Goal: Information Seeking & Learning: Learn about a topic

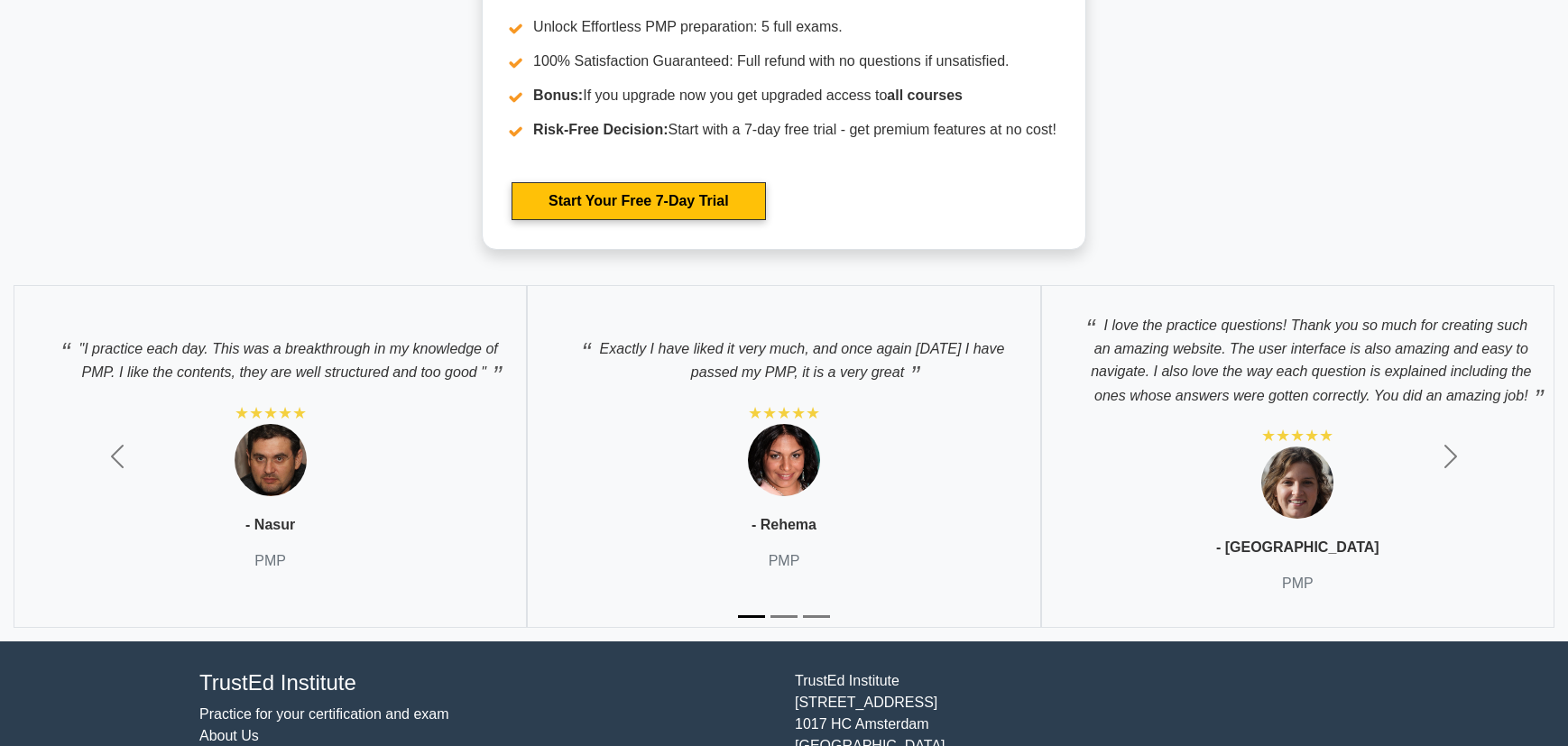
scroll to position [6161, 0]
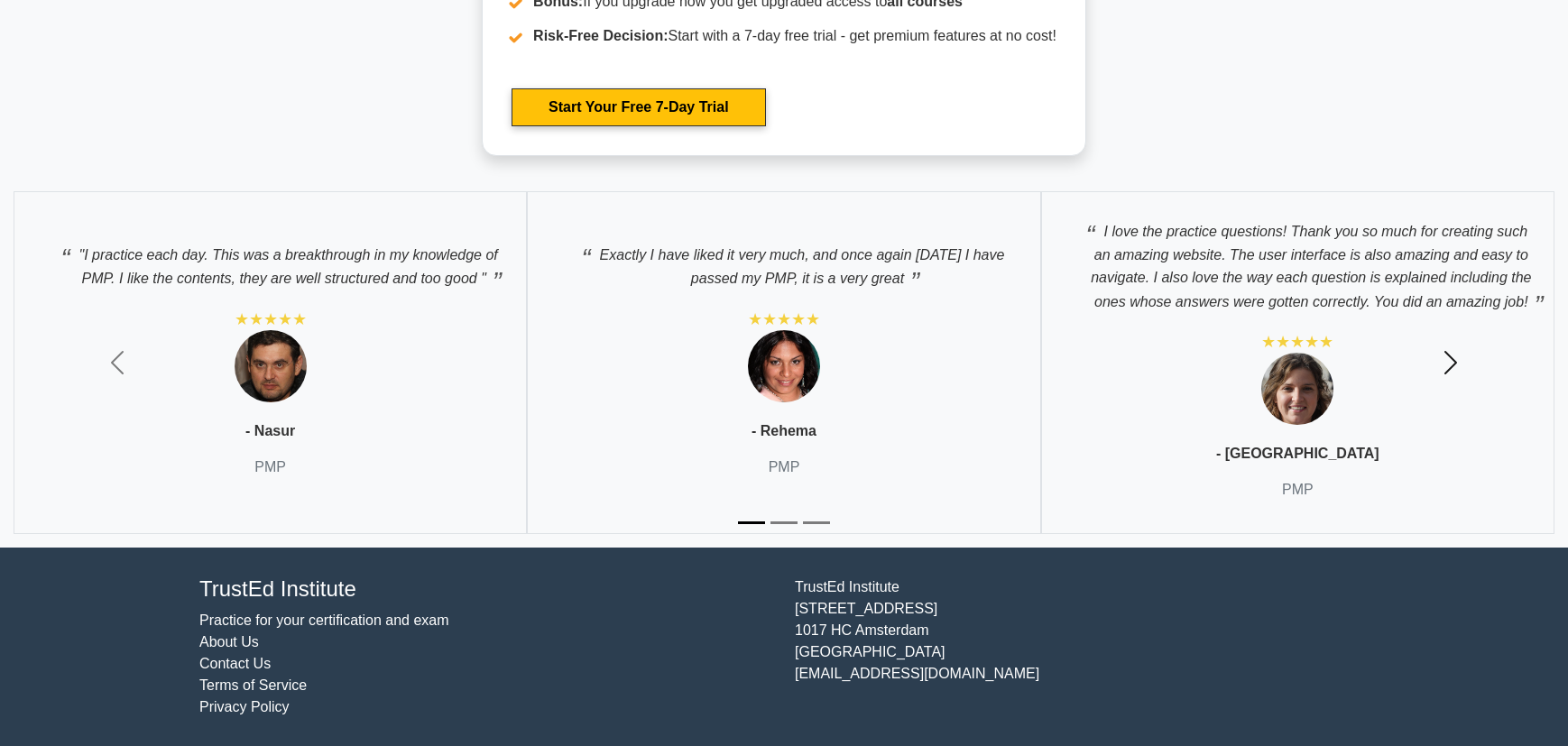
click at [1444, 360] on span "button" at bounding box center [1450, 362] width 29 height 29
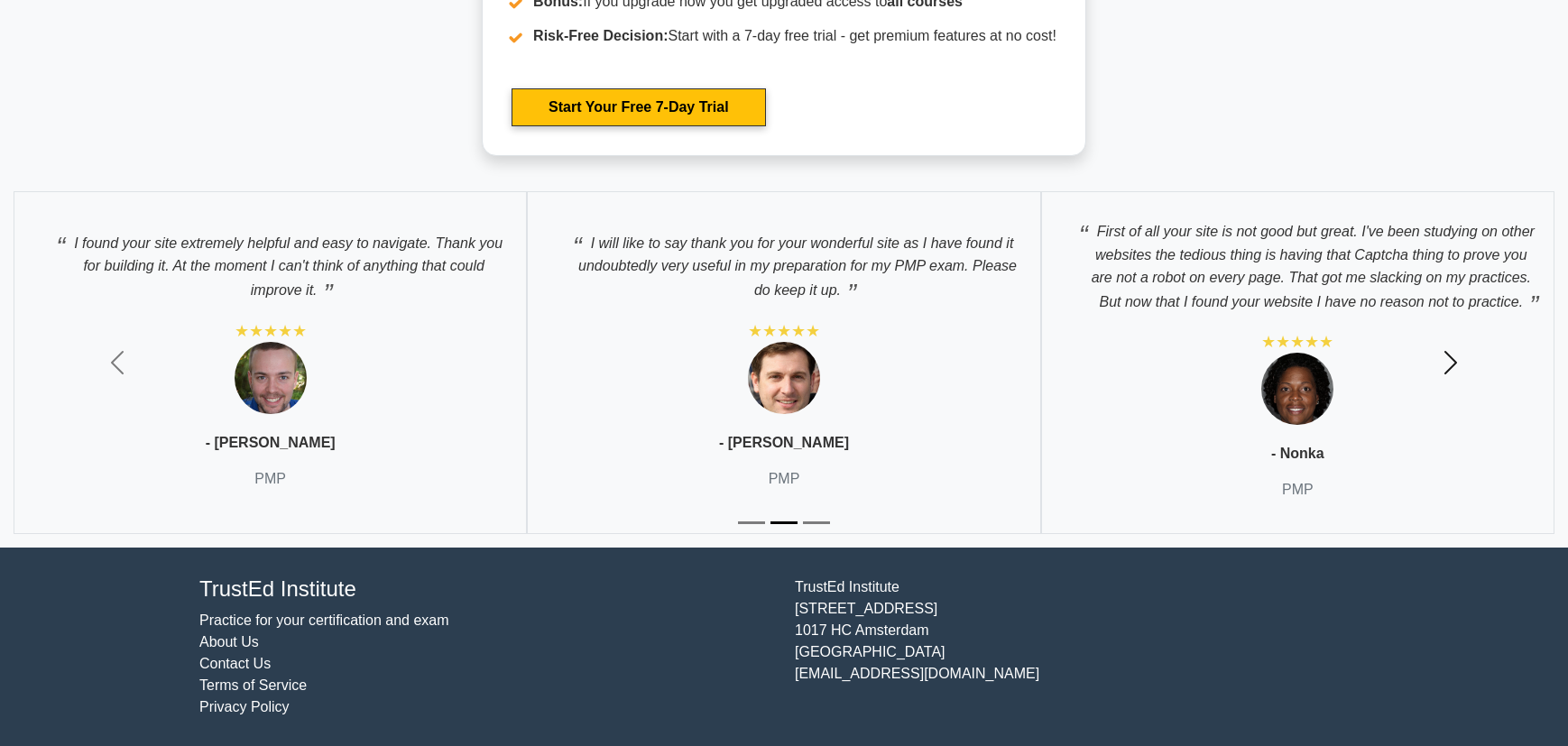
click at [1450, 373] on span "button" at bounding box center [1450, 362] width 29 height 29
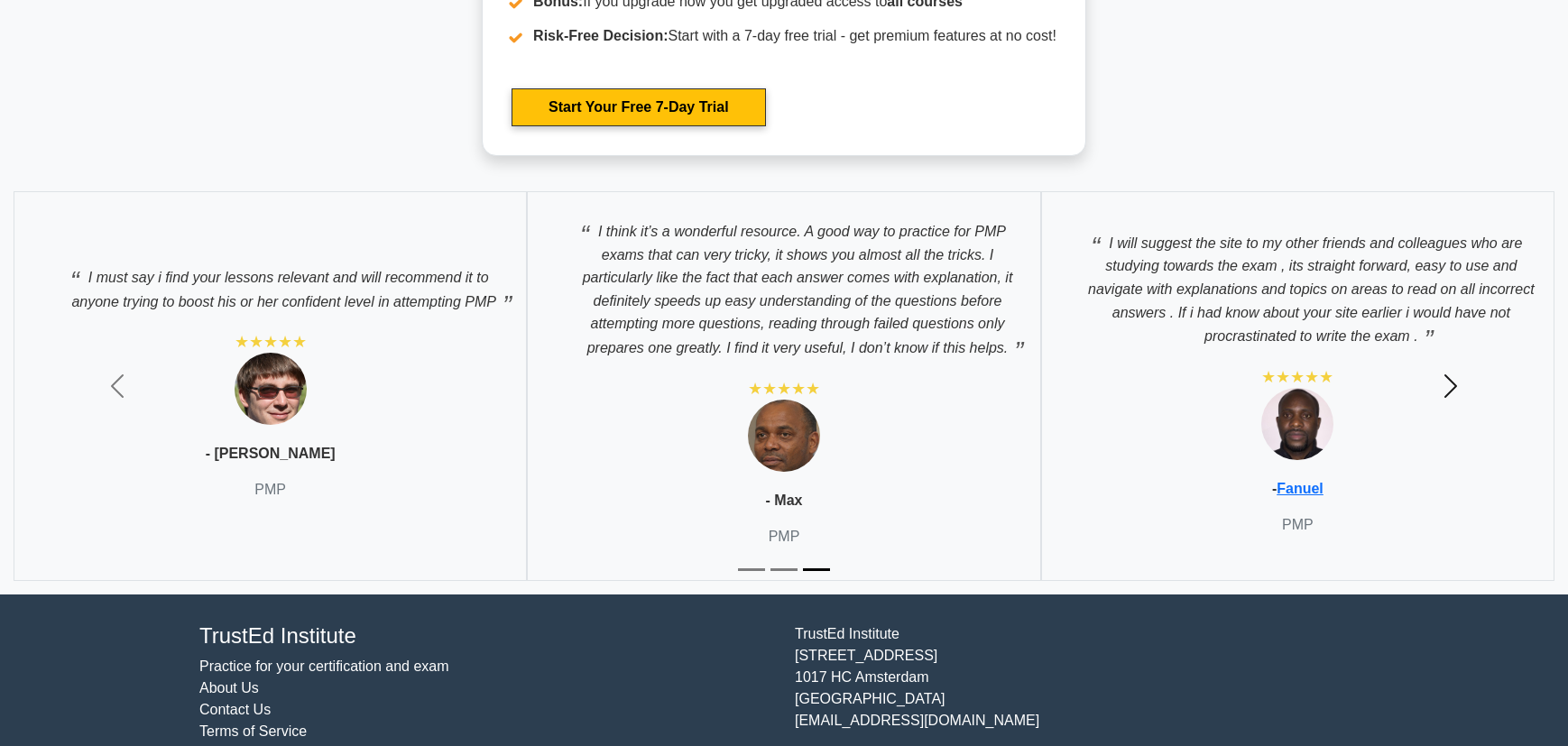
click at [1451, 380] on span "button" at bounding box center [1450, 385] width 29 height 29
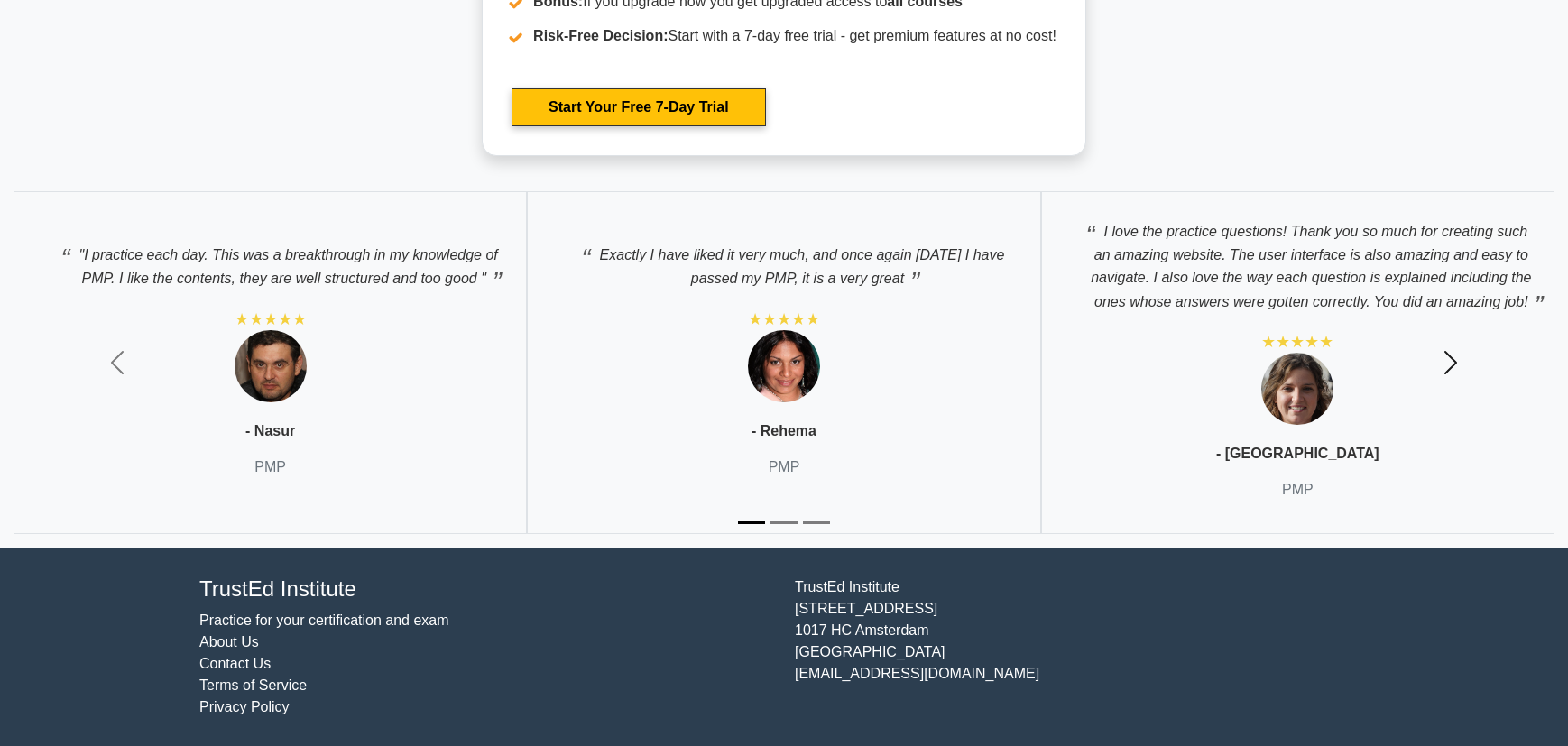
click at [1451, 377] on button "Next" at bounding box center [1450, 363] width 235 height 370
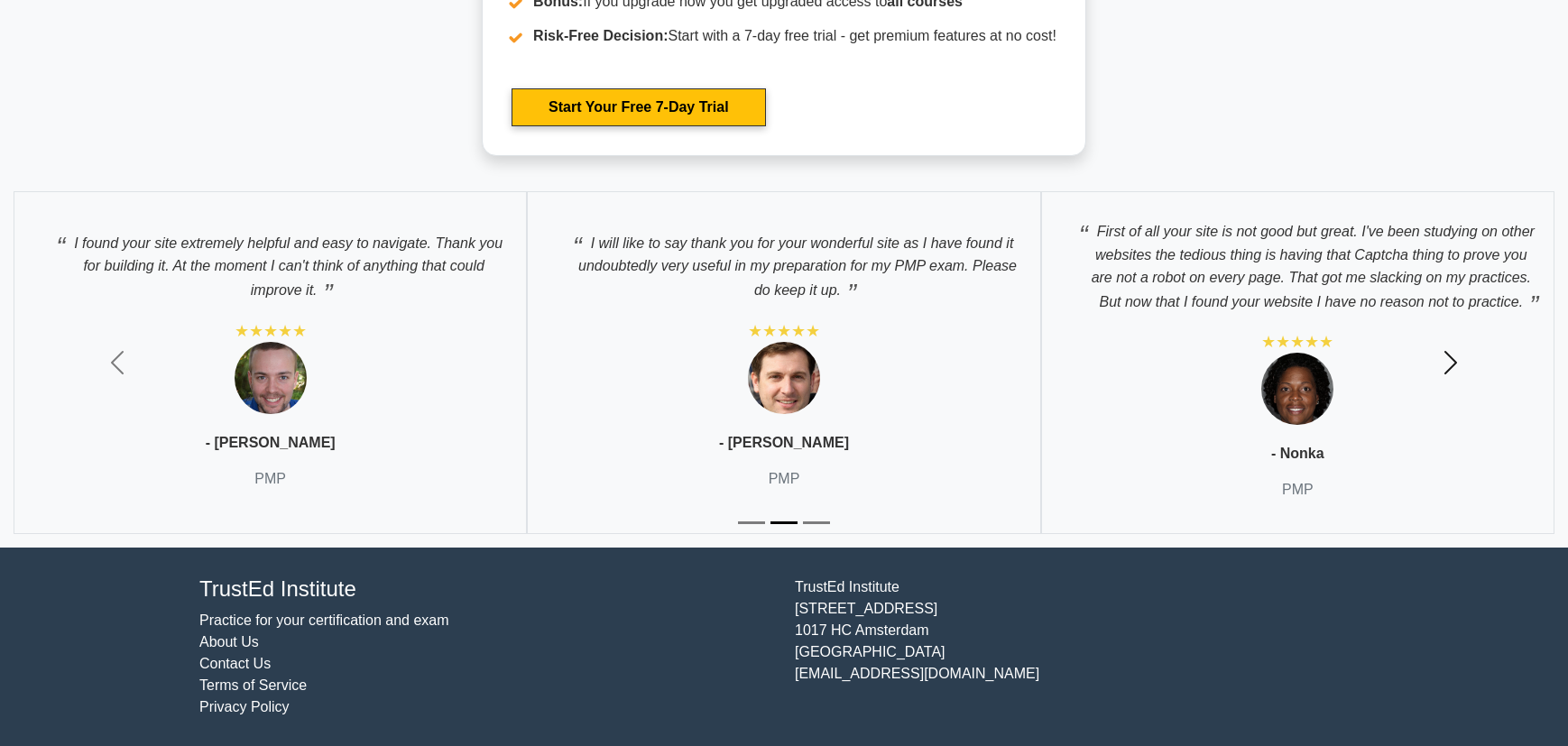
click at [1451, 377] on span "button" at bounding box center [1450, 362] width 29 height 29
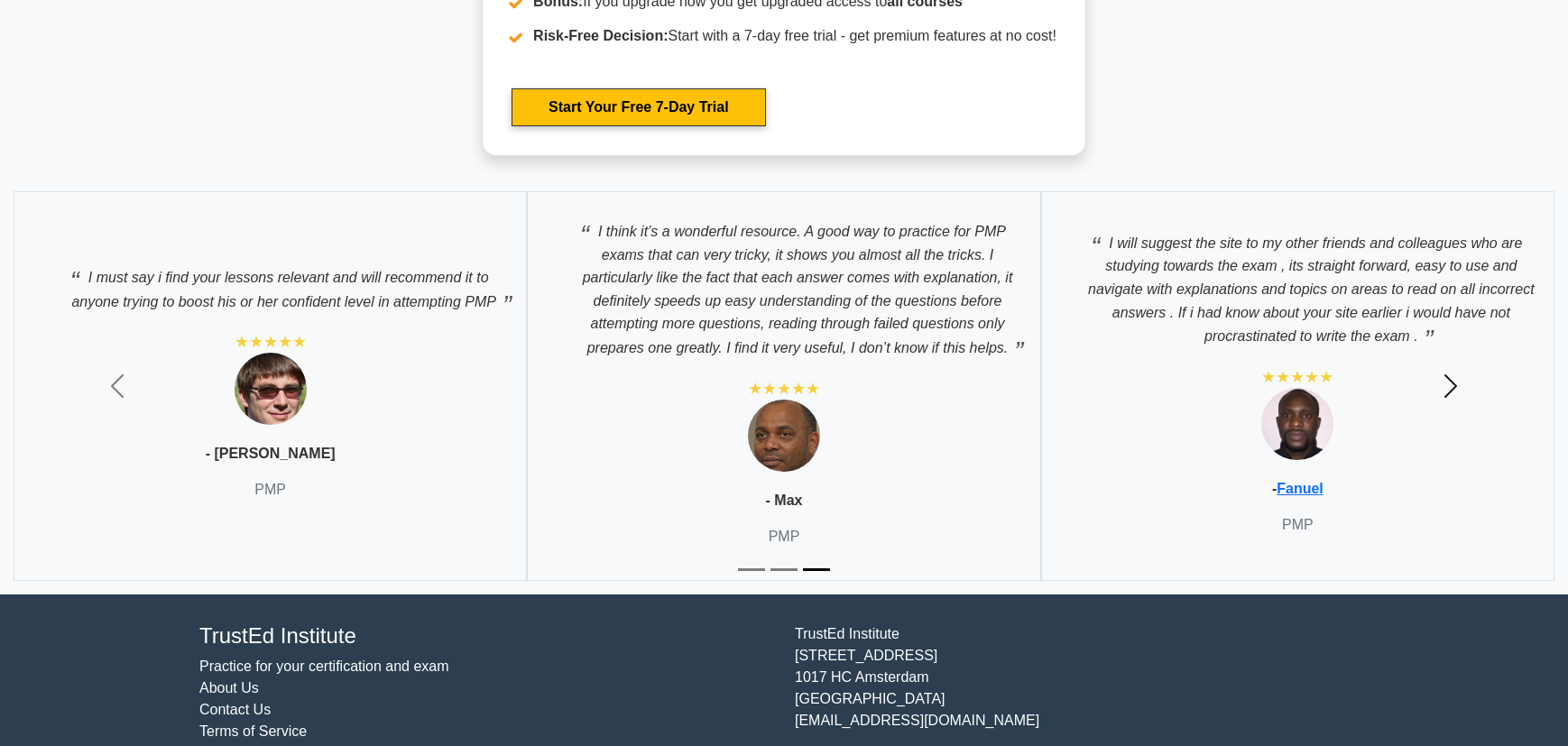
click at [1451, 377] on span "button" at bounding box center [1450, 385] width 29 height 29
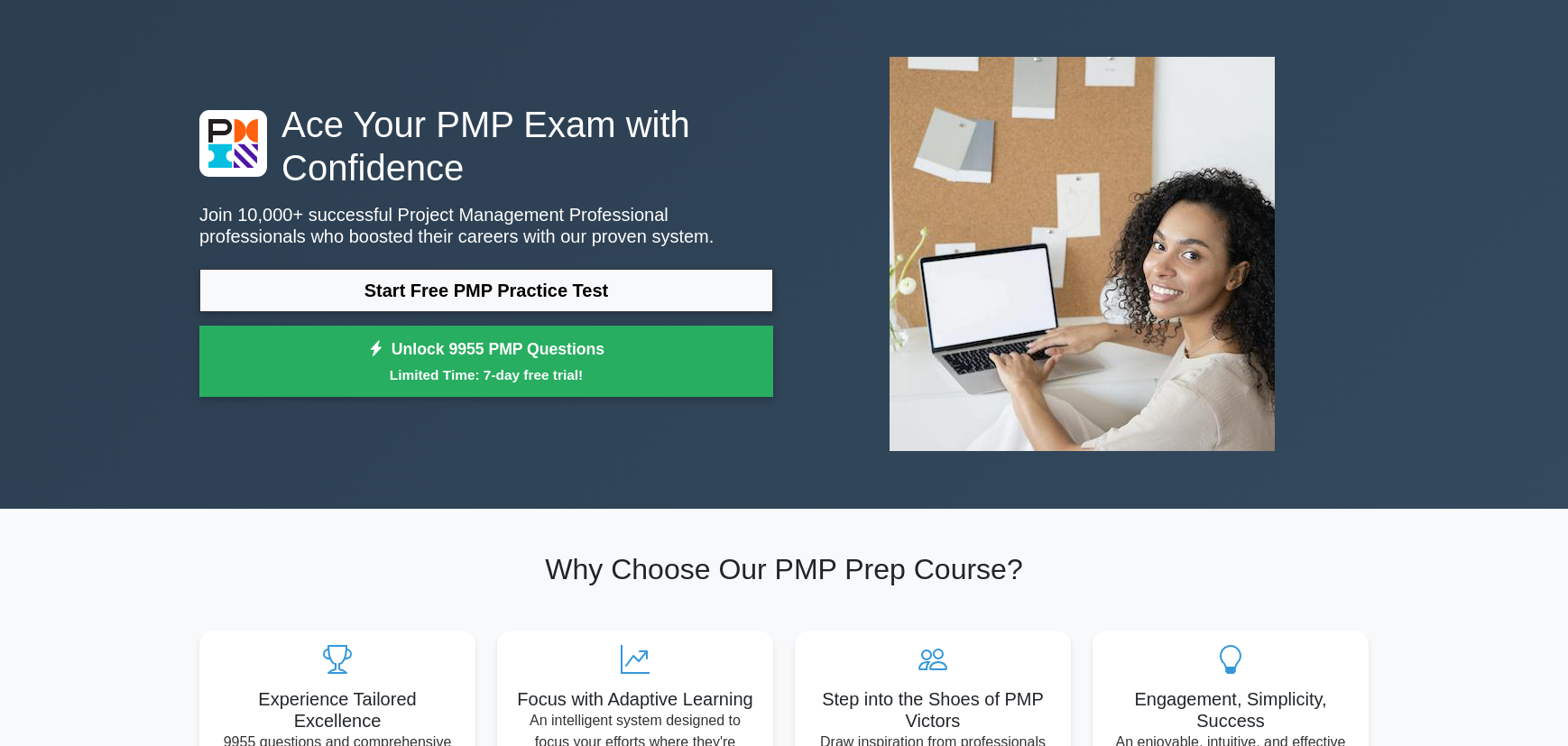
scroll to position [0, 0]
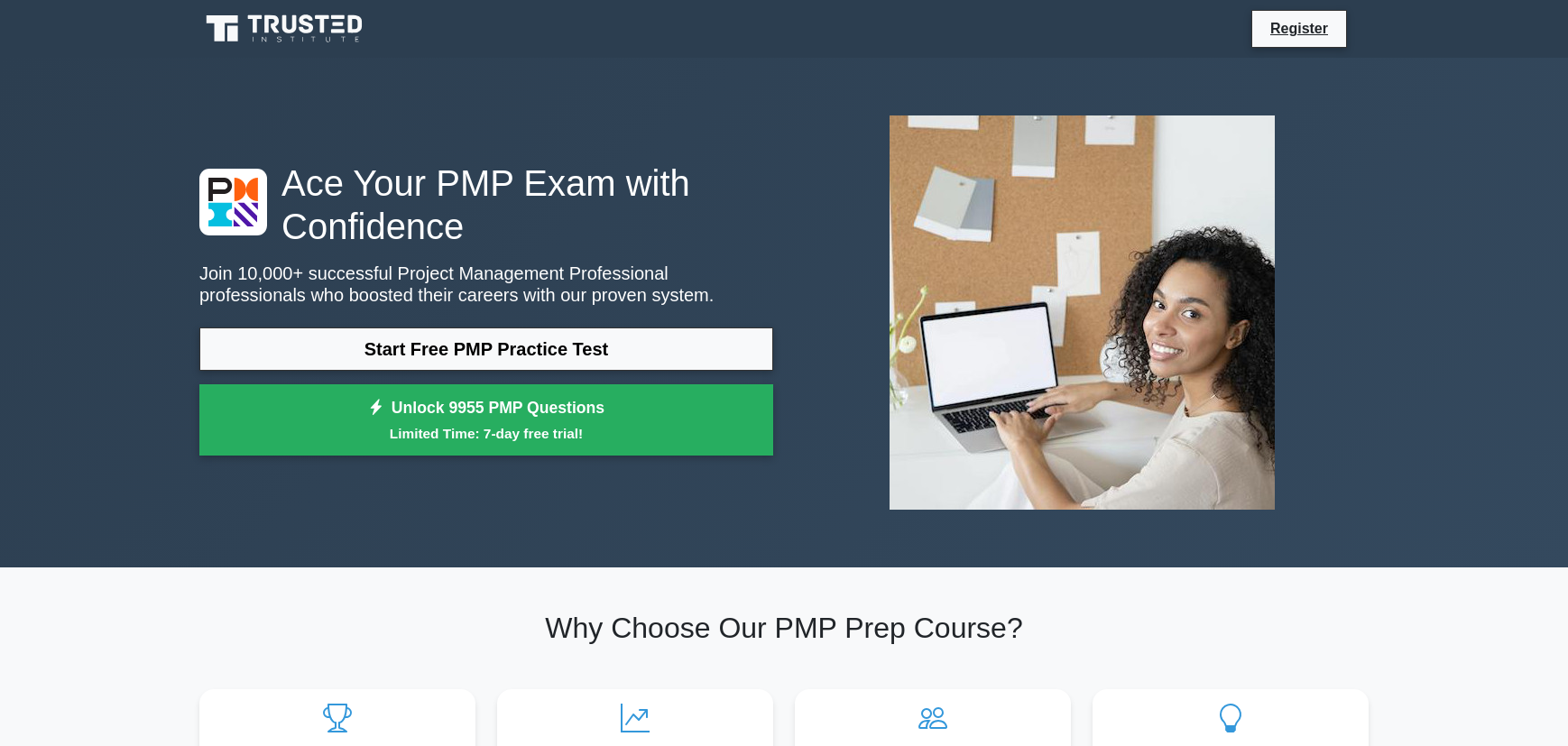
click at [295, 27] on icon at bounding box center [290, 25] width 15 height 18
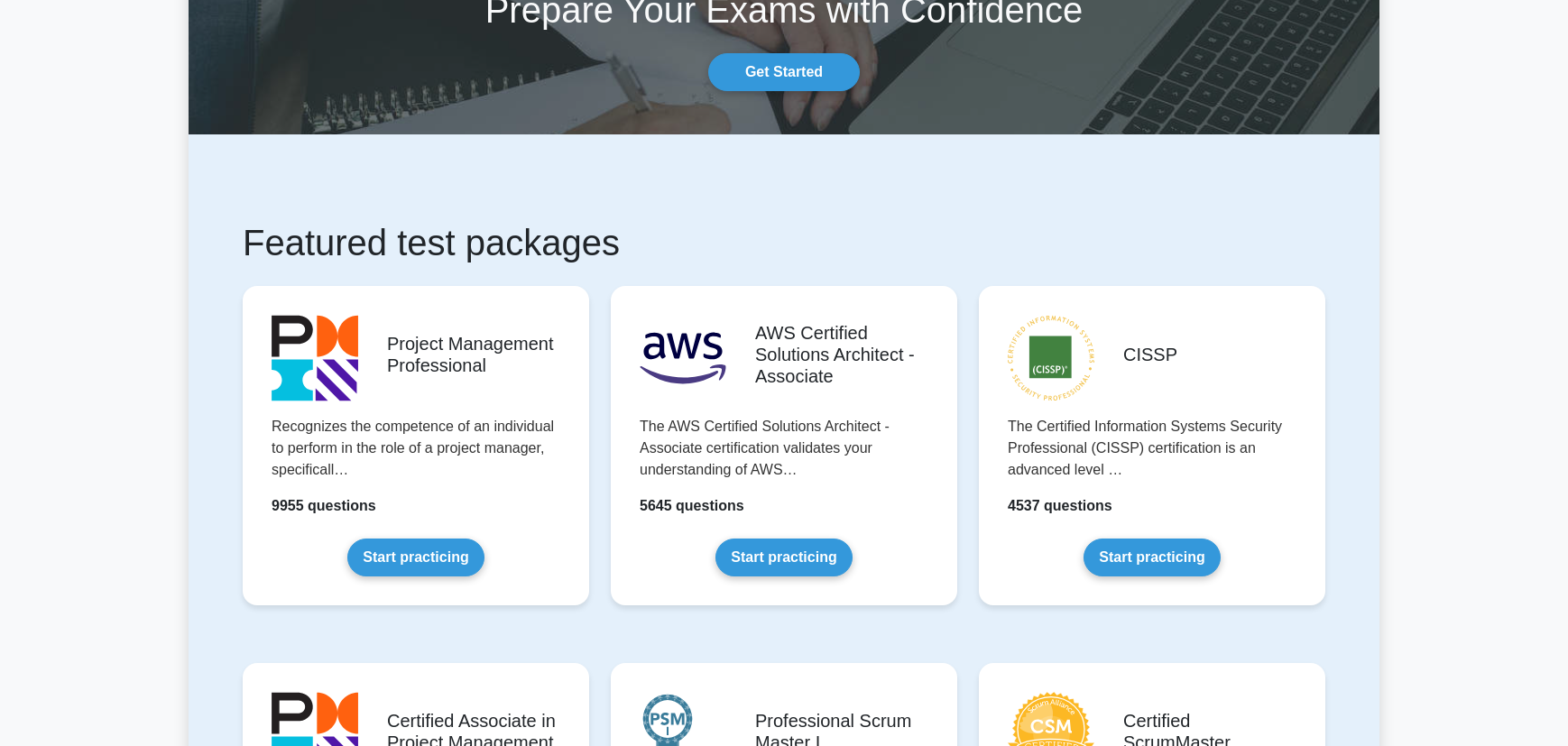
scroll to position [146, 0]
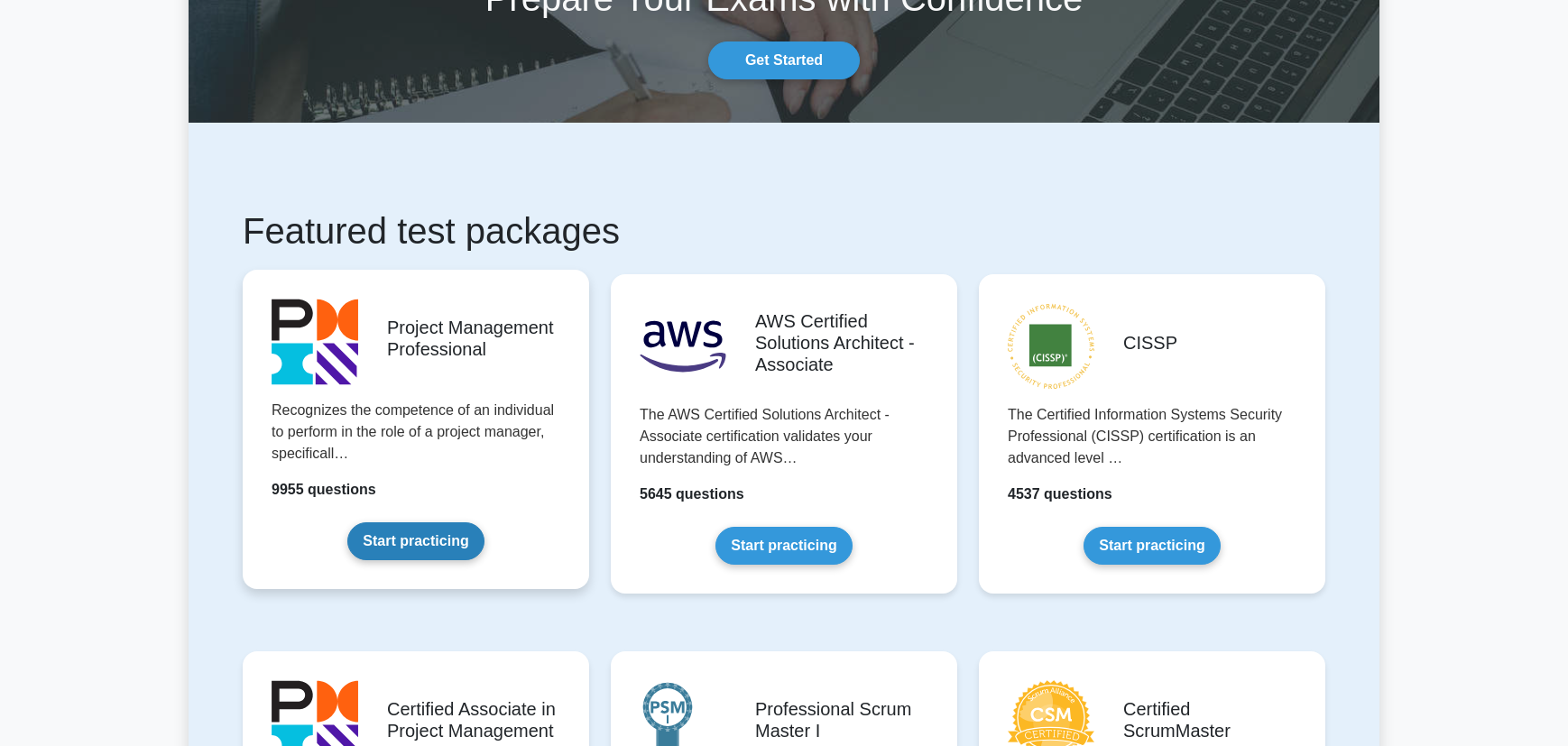
click at [419, 543] on link "Start practicing" at bounding box center [416, 541] width 136 height 38
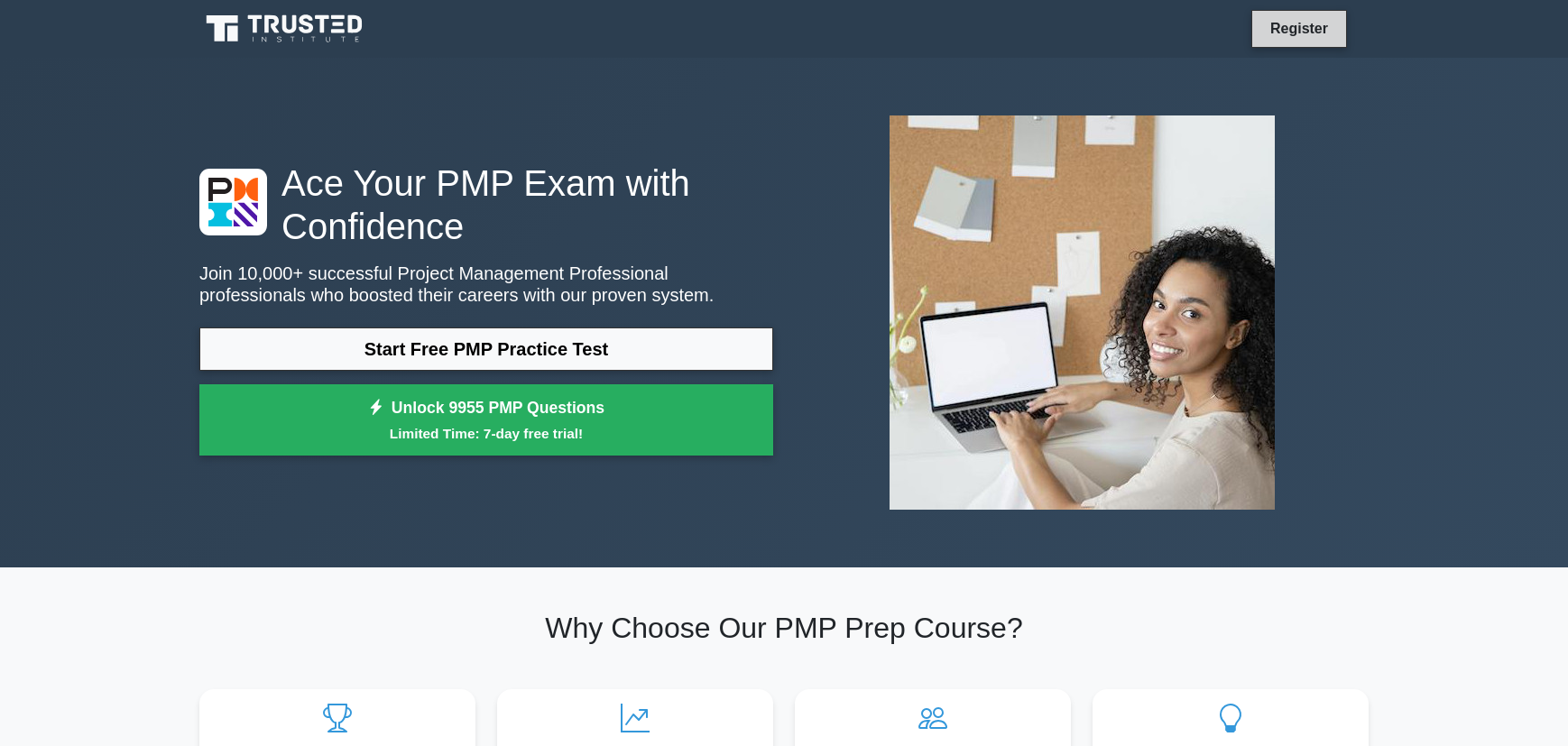
click at [1306, 34] on link "Register" at bounding box center [1299, 28] width 79 height 23
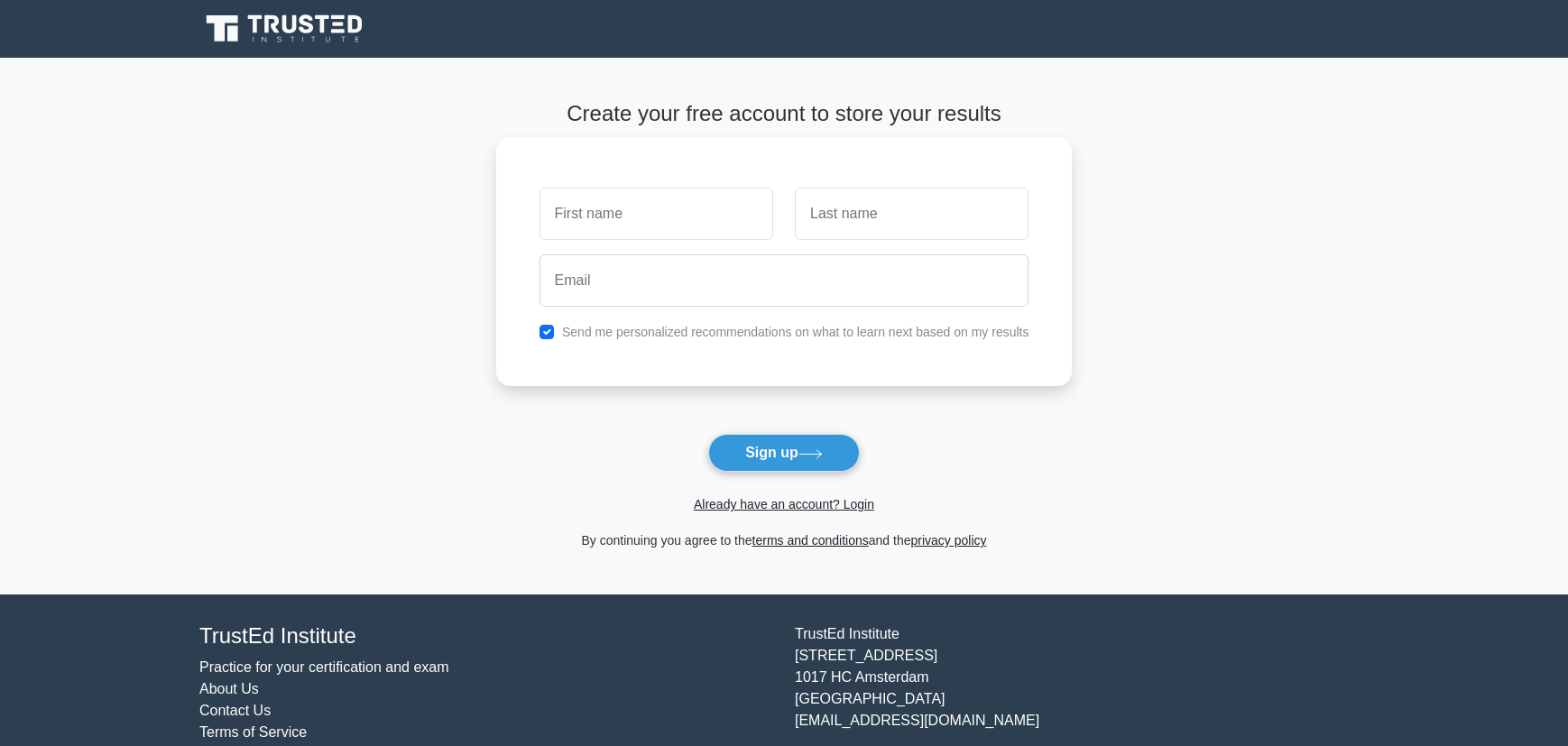
click at [656, 207] on input "text" at bounding box center [656, 213] width 233 height 52
click at [597, 219] on input "Iva" at bounding box center [656, 213] width 233 height 52
type input "[PERSON_NAME]"
click at [826, 223] on input "text" at bounding box center [911, 213] width 233 height 52
type input "o"
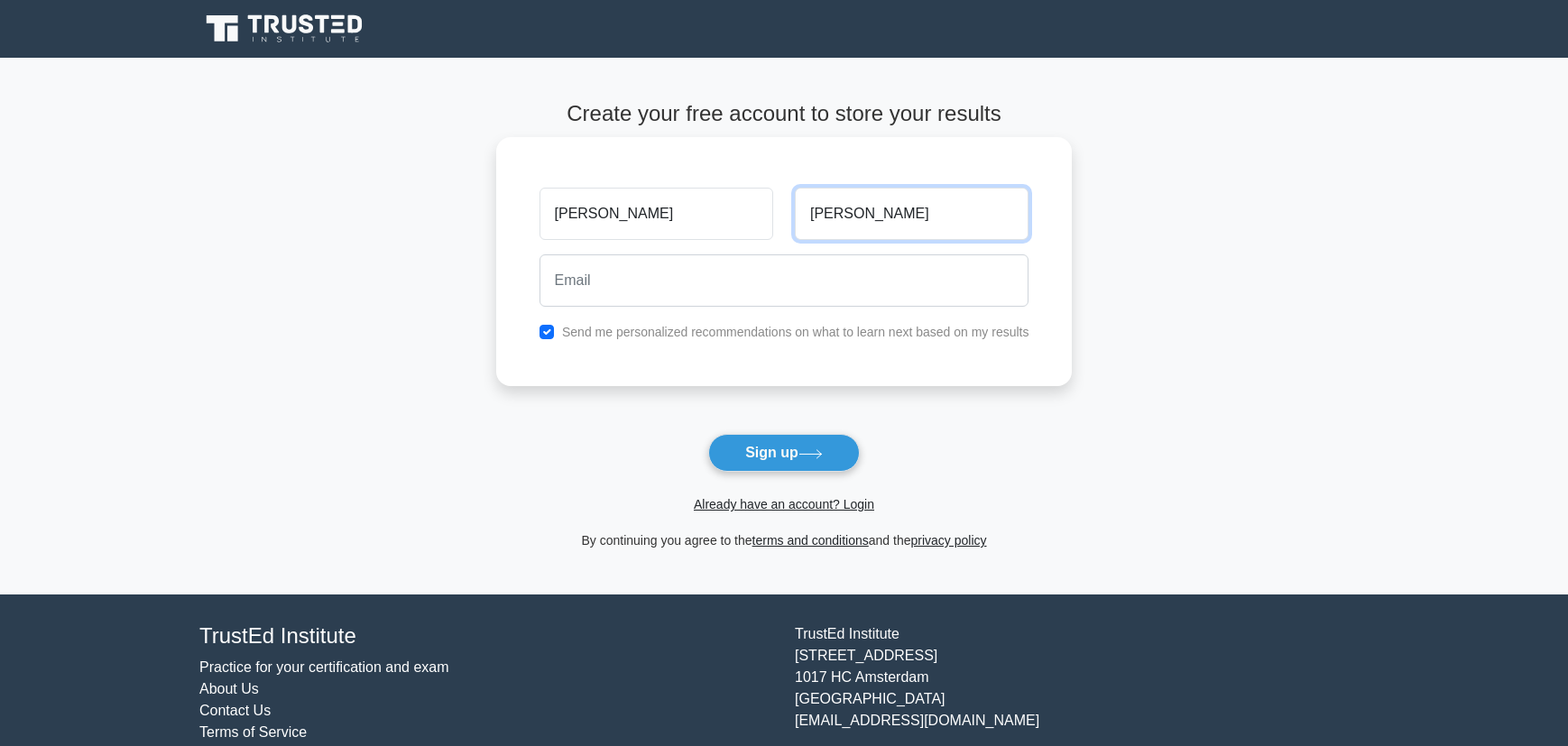
type input "Wong"
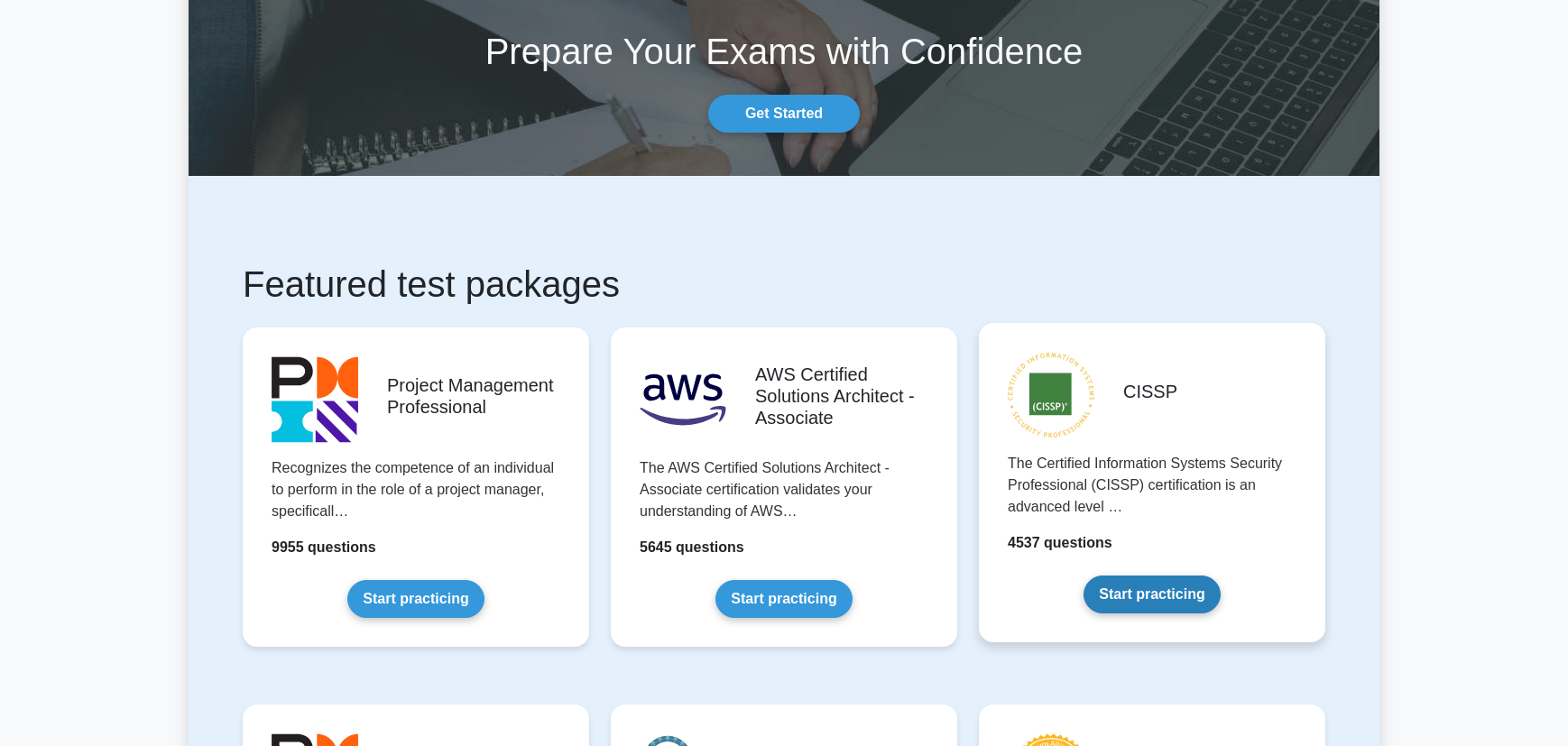
scroll to position [189, 0]
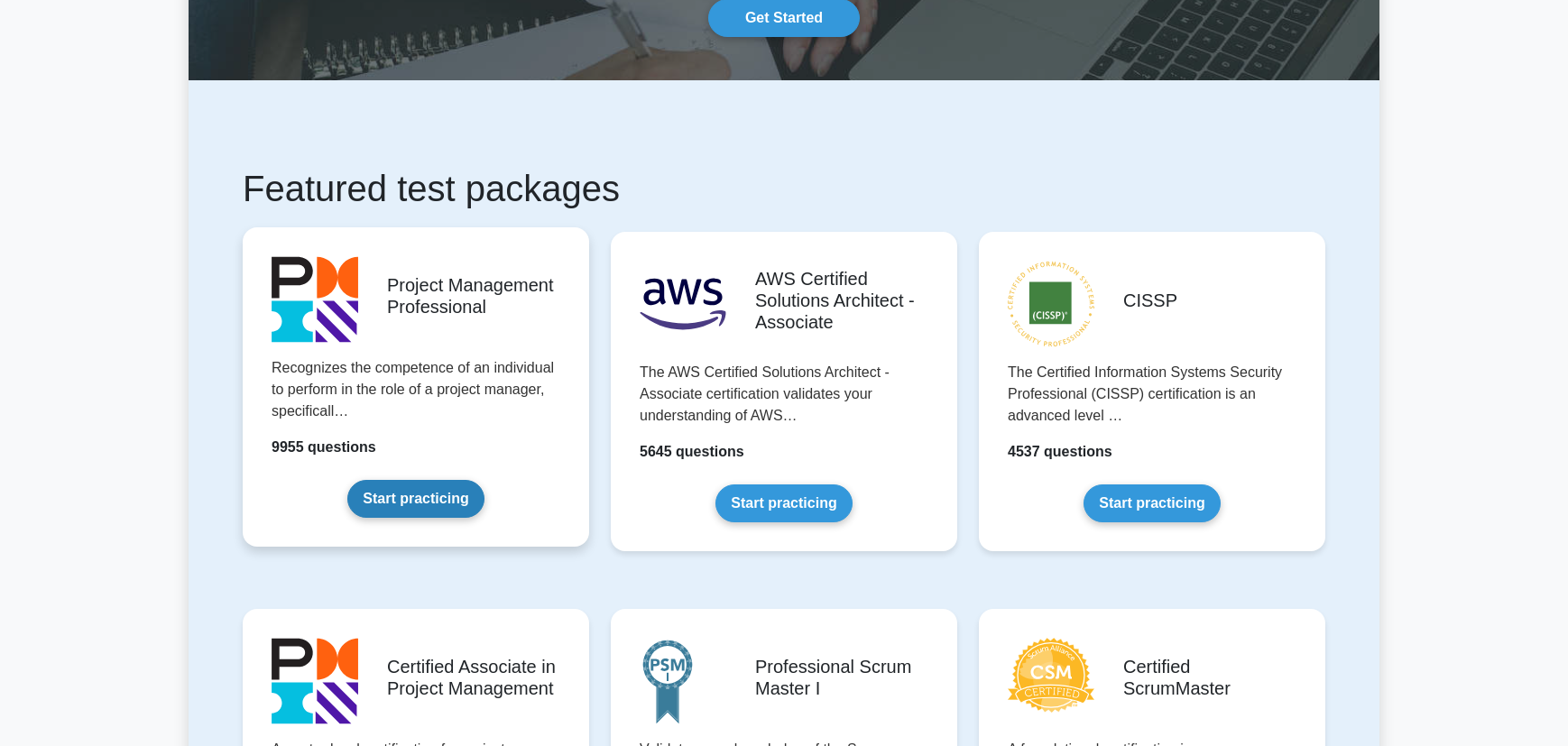
click at [444, 502] on link "Start practicing" at bounding box center [416, 499] width 136 height 38
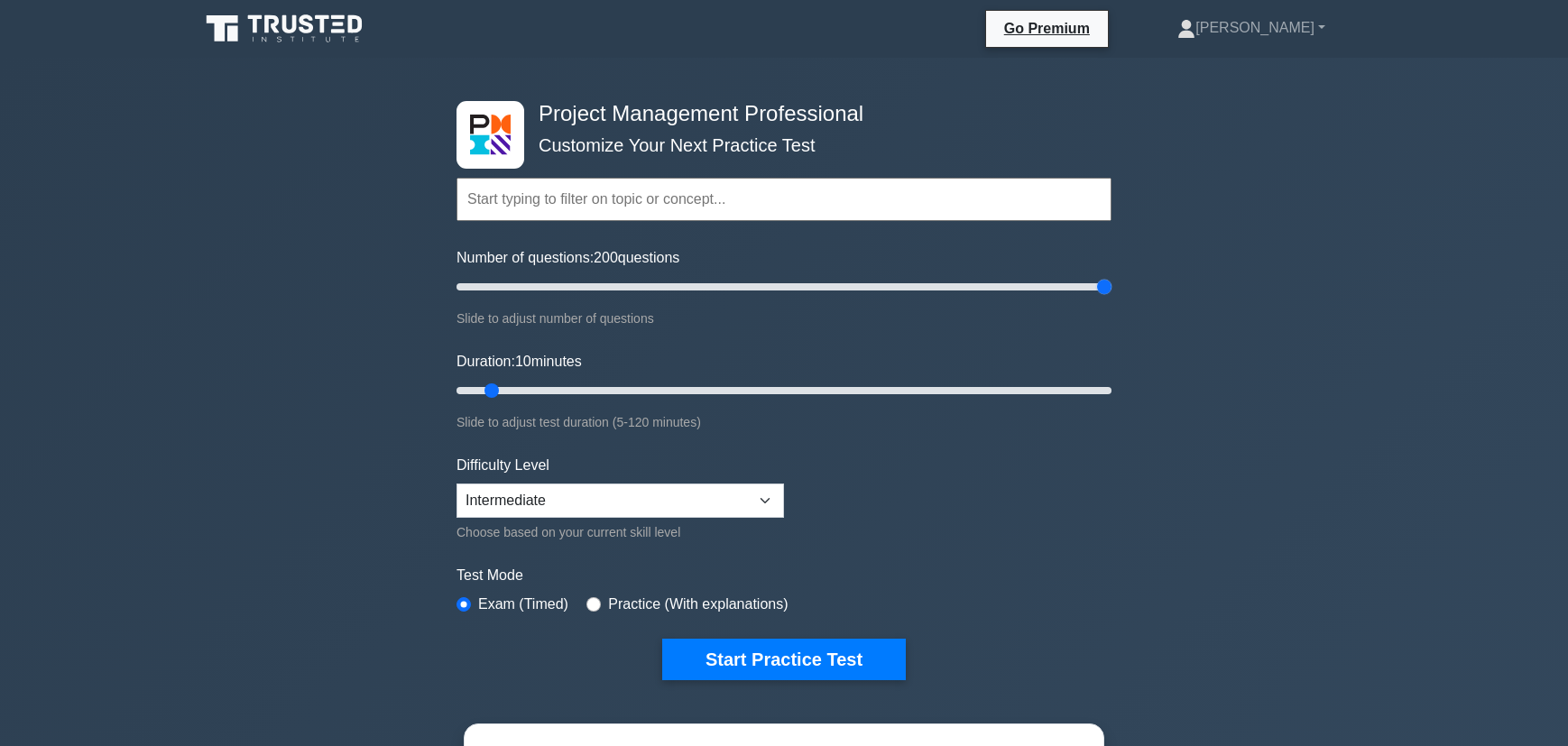
drag, startPoint x: 482, startPoint y: 288, endPoint x: 1138, endPoint y: 295, distance: 656.0
type input "200"
click at [1112, 295] on input "Number of questions: 200 questions" at bounding box center [784, 287] width 655 height 22
drag, startPoint x: 494, startPoint y: 388, endPoint x: 1215, endPoint y: 386, distance: 721.0
type input "120"
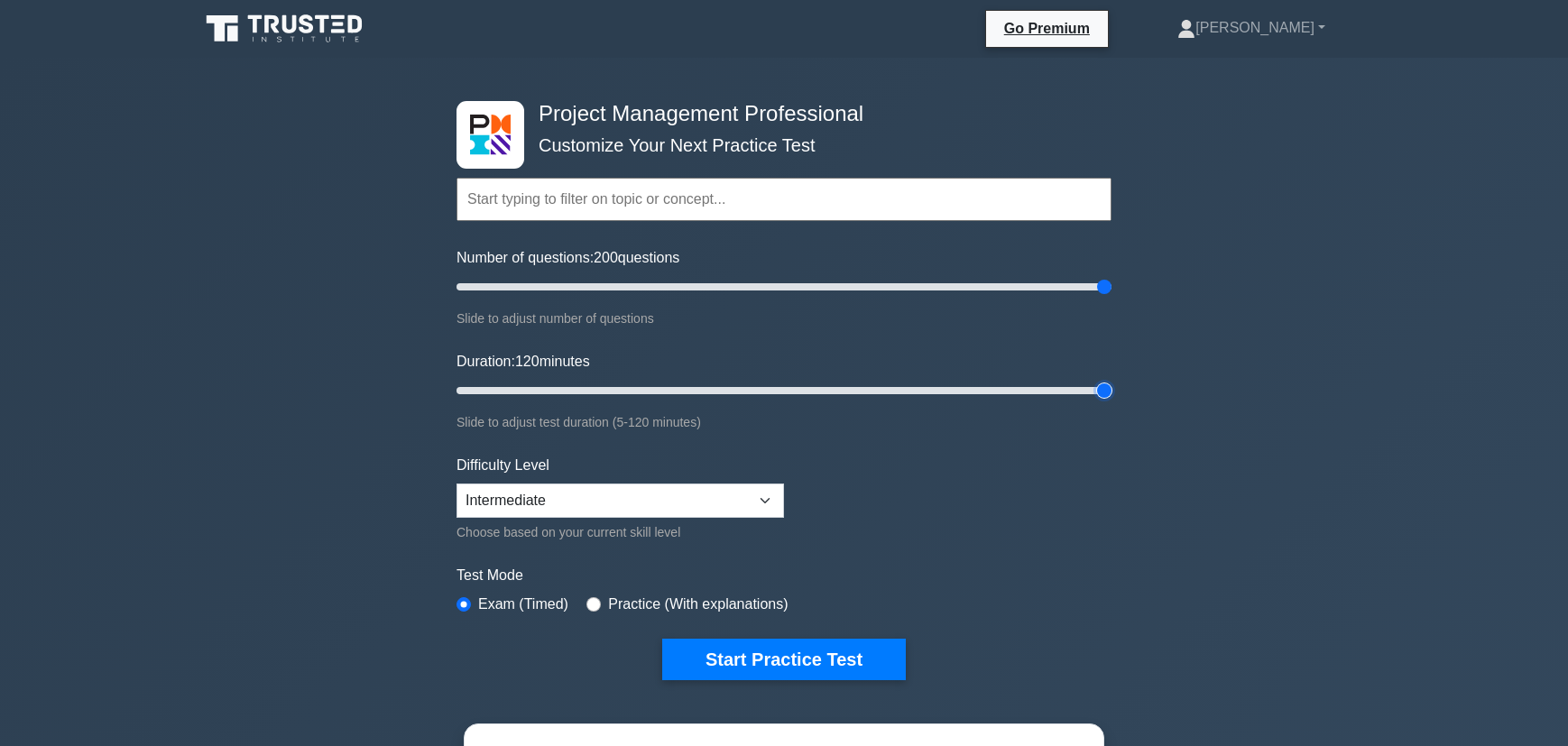
click at [1112, 386] on input "Duration: 120 minutes" at bounding box center [784, 390] width 655 height 22
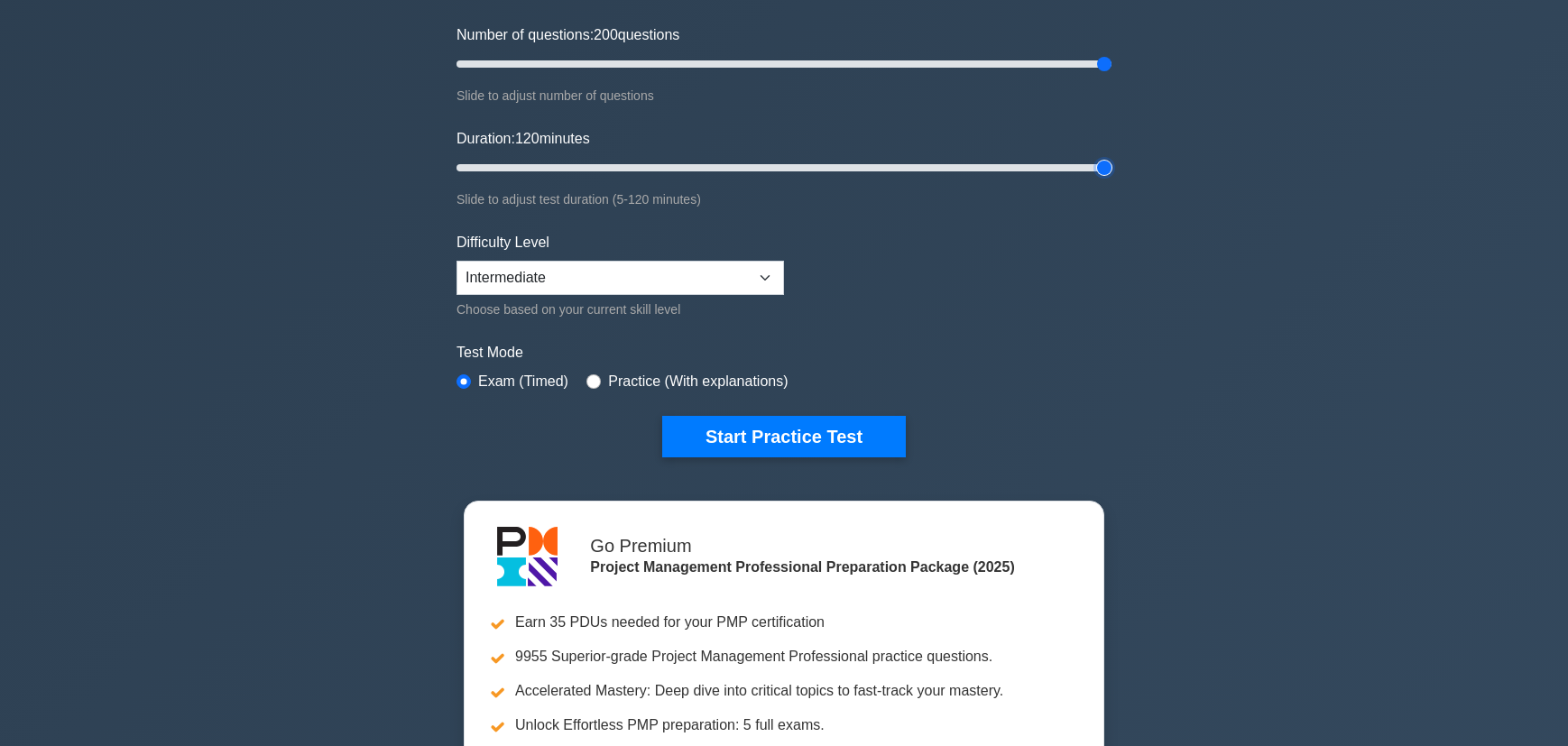
scroll to position [228, 0]
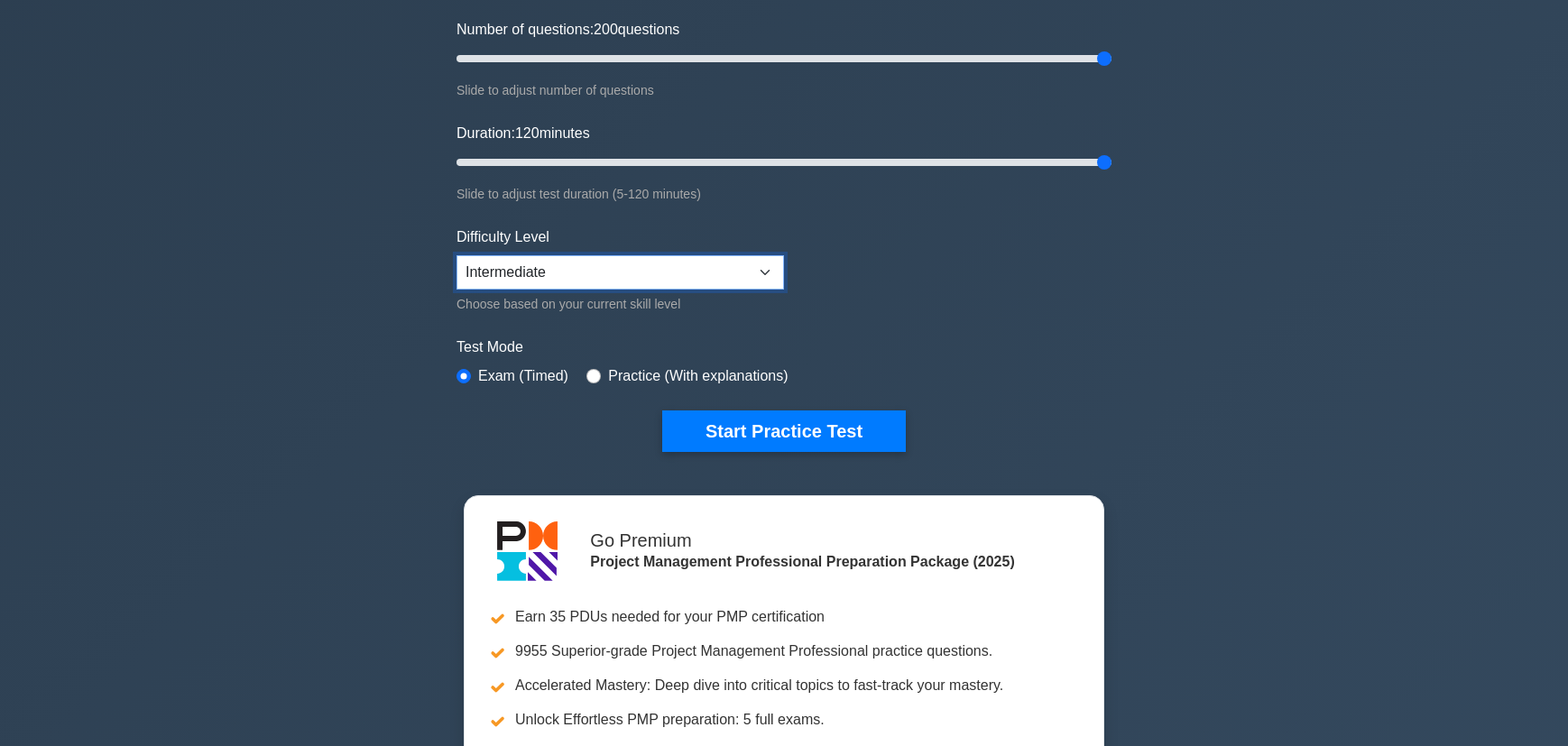
click at [765, 276] on select "Beginner Intermediate Expert" at bounding box center [619, 272] width 327 height 35
select select "expert"
click at [456, 255] on select "Beginner Intermediate Expert" at bounding box center [619, 272] width 327 height 35
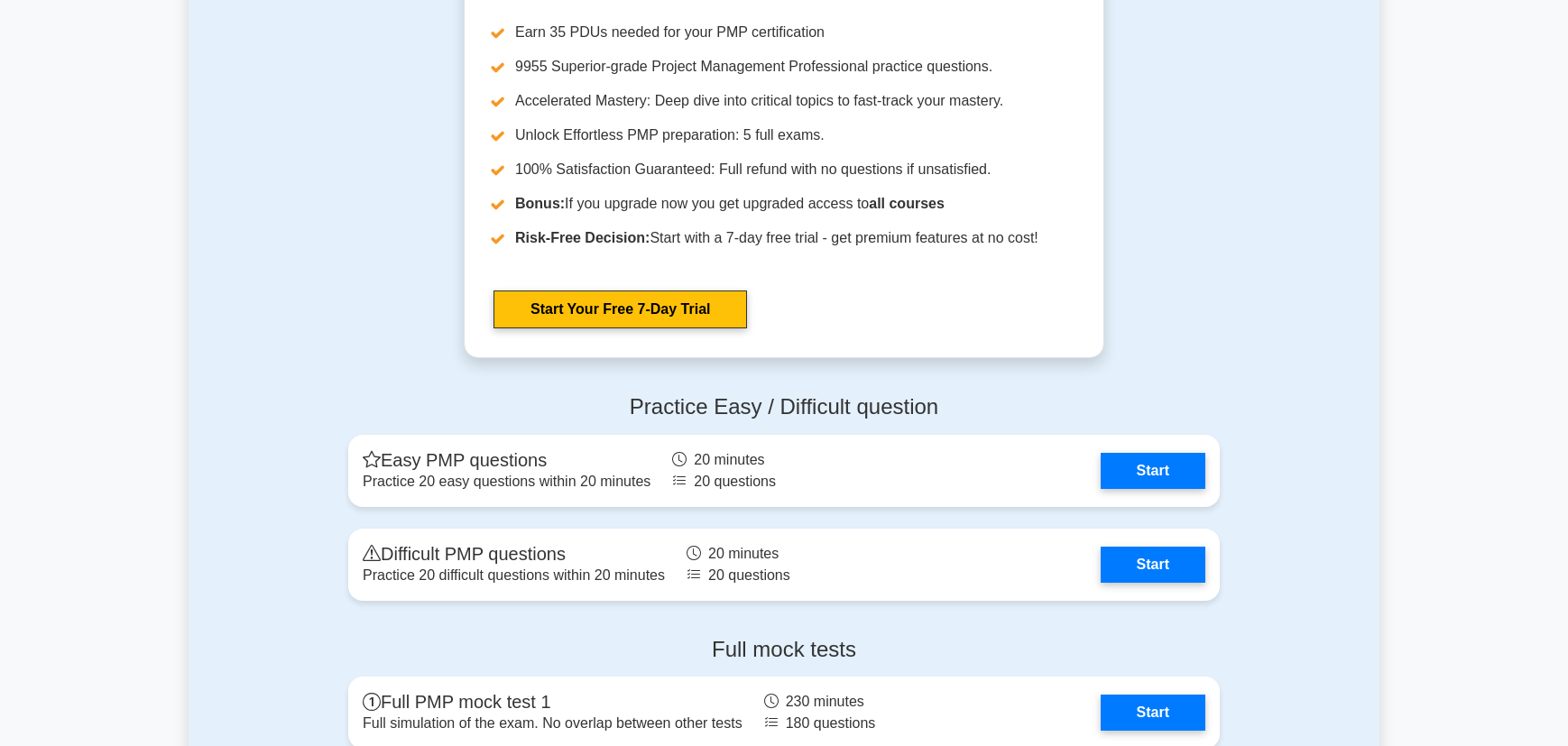
scroll to position [4937, 0]
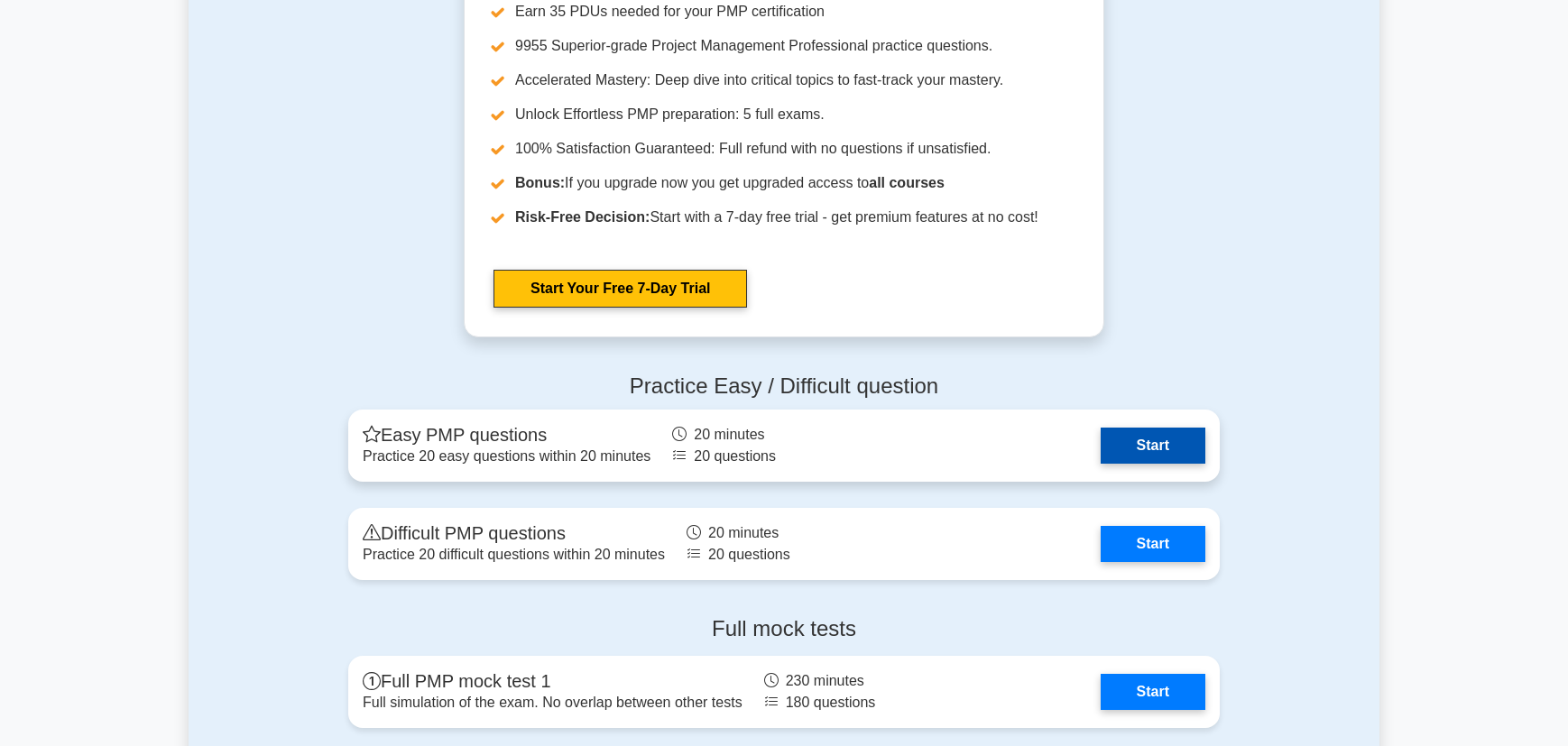
click at [1162, 445] on link "Start" at bounding box center [1153, 446] width 105 height 37
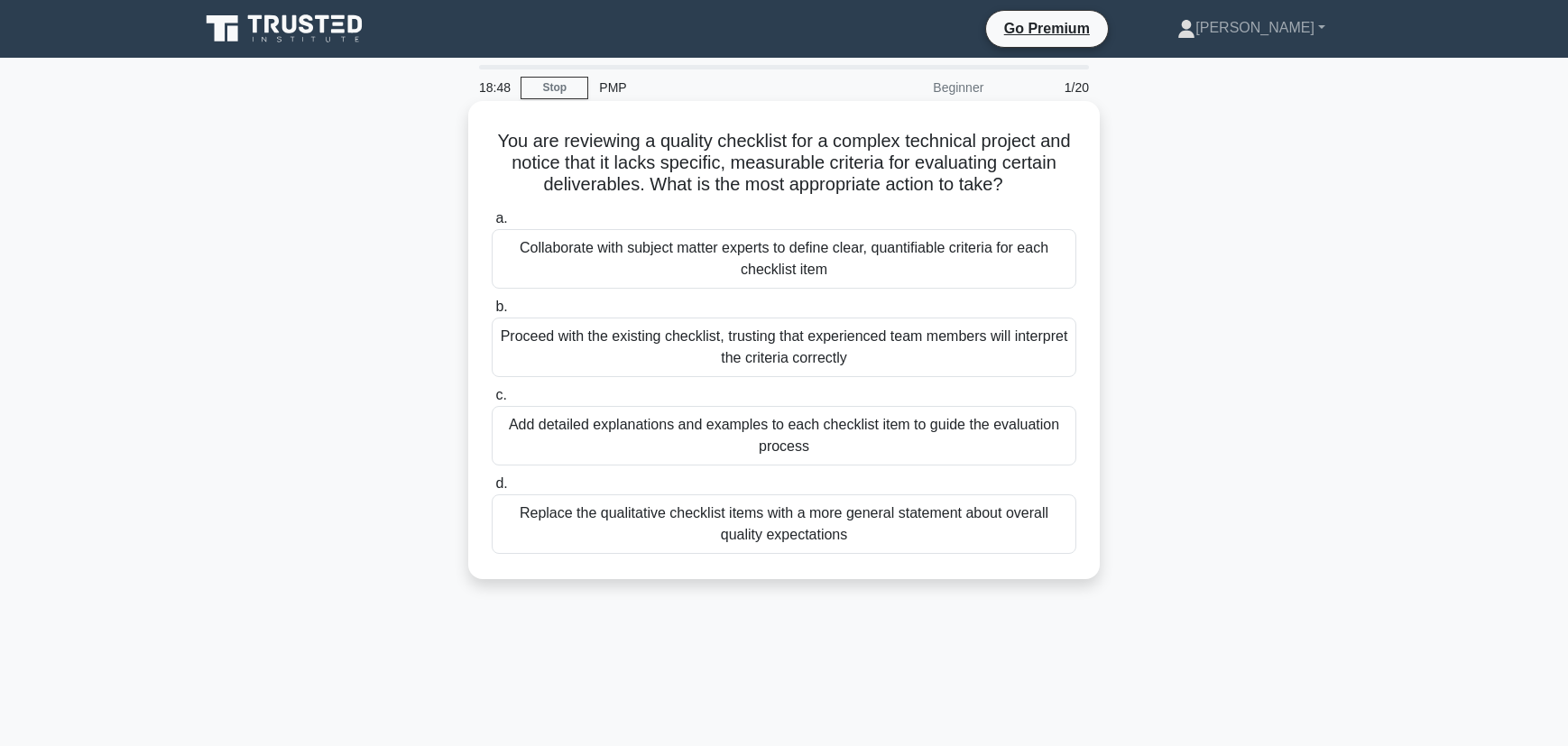
click at [869, 268] on div "Collaborate with subject matter experts to define clear, quantifiable criteria …" at bounding box center [784, 259] width 585 height 59
click at [492, 224] on input "a. Collaborate with subject matter experts to define clear, quantifiable criter…" at bounding box center [492, 218] width 0 height 12
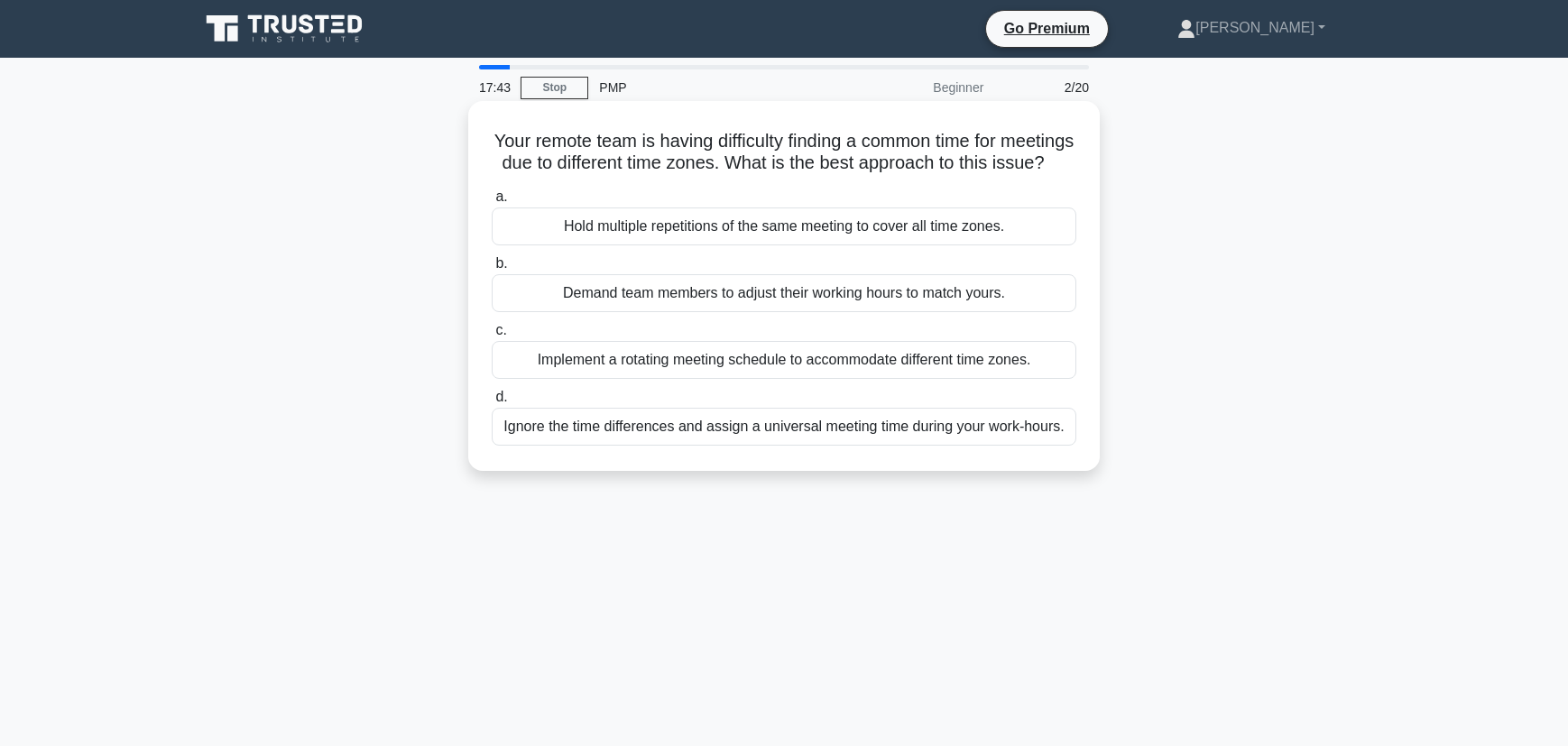
click at [855, 360] on div "Implement a rotating meeting schedule to accommodate different time zones." at bounding box center [784, 360] width 585 height 38
click at [492, 337] on input "c. Implement a rotating meeting schedule to accommodate different time zones." at bounding box center [492, 331] width 0 height 12
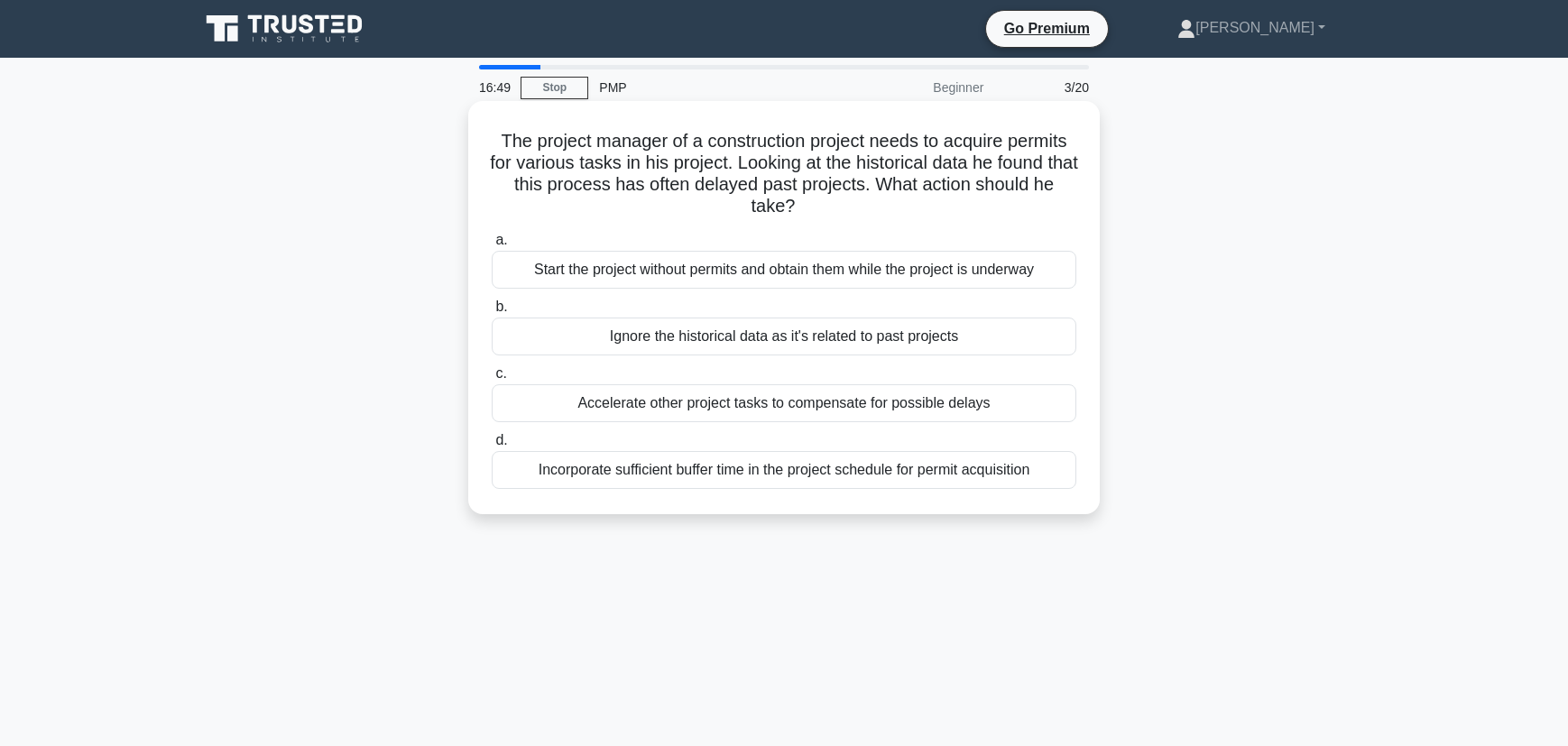
click at [851, 475] on div "Incorporate sufficient buffer time in the project schedule for permit acquisiti…" at bounding box center [784, 470] width 585 height 38
click at [492, 447] on input "d. Incorporate sufficient buffer time in the project schedule for permit acquis…" at bounding box center [492, 441] width 0 height 12
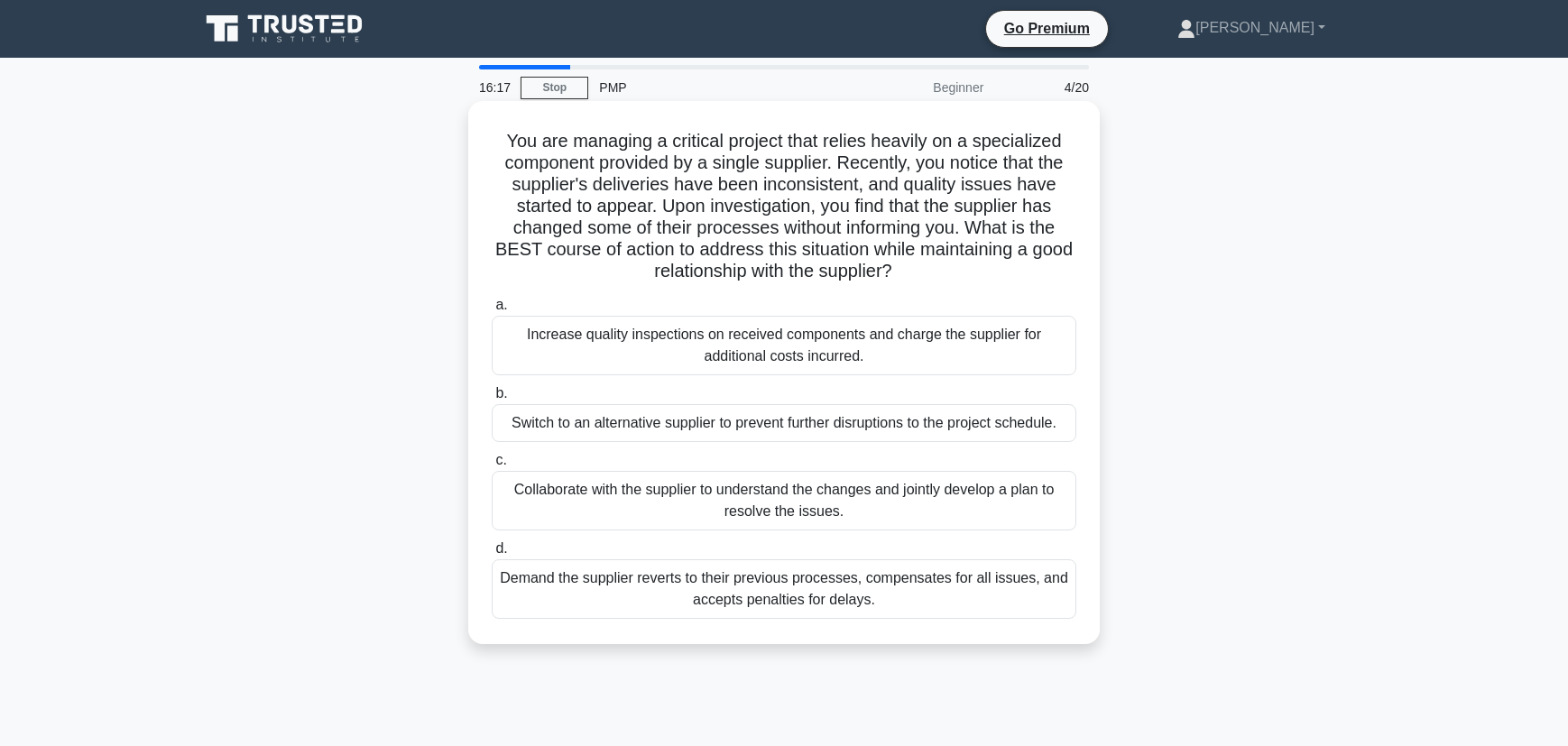
click at [824, 498] on div "Collaborate with the supplier to understand the changes and jointly develop a p…" at bounding box center [784, 501] width 585 height 59
click at [492, 466] on input "c. Collaborate with the supplier to understand the changes and jointly develop …" at bounding box center [492, 460] width 0 height 12
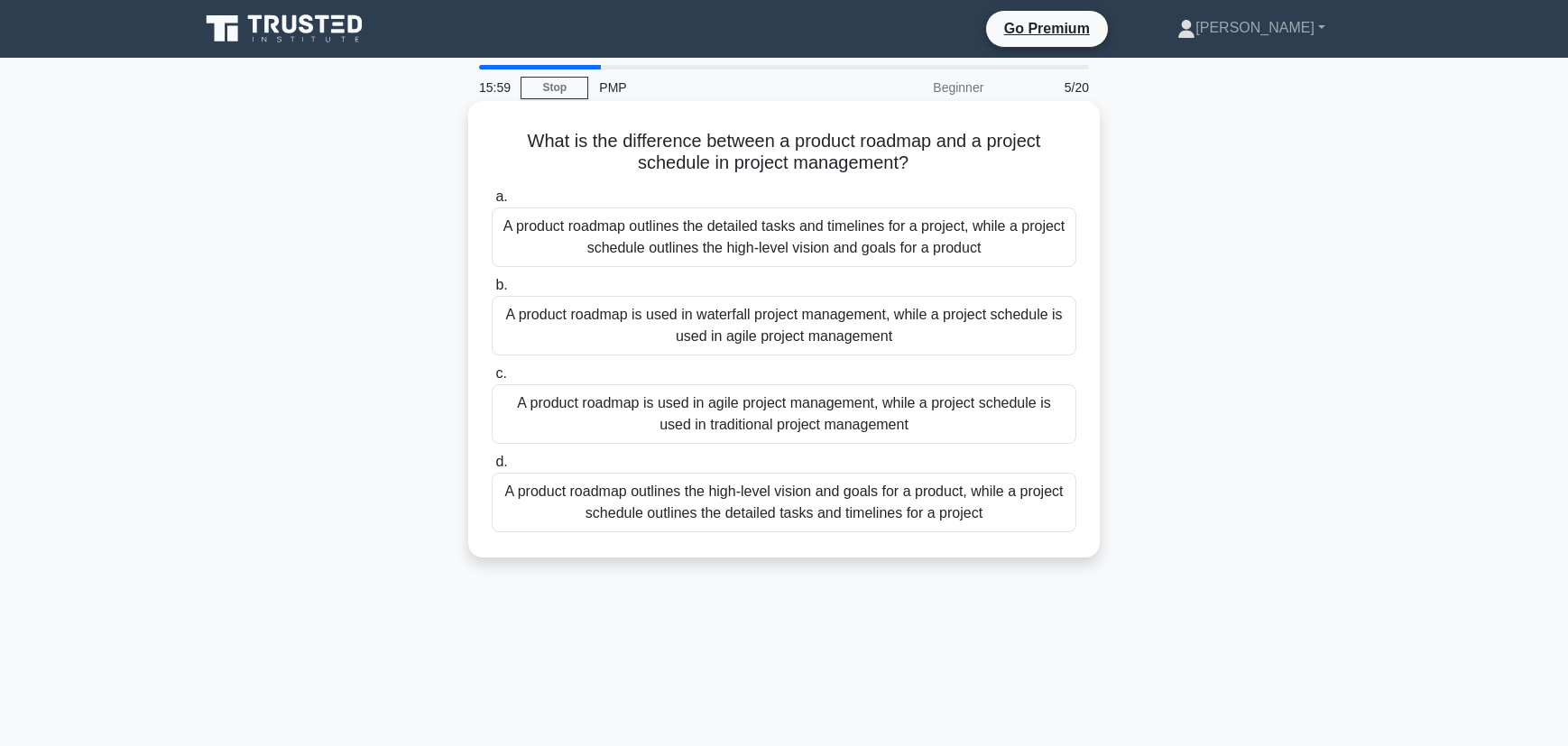
click at [824, 502] on div "A product roadmap outlines the high-level vision and goals for a product, while…" at bounding box center [784, 502] width 585 height 59
click at [492, 468] on input "d. A product roadmap outlines the high-level vision and goals for a product, wh…" at bounding box center [492, 462] width 0 height 12
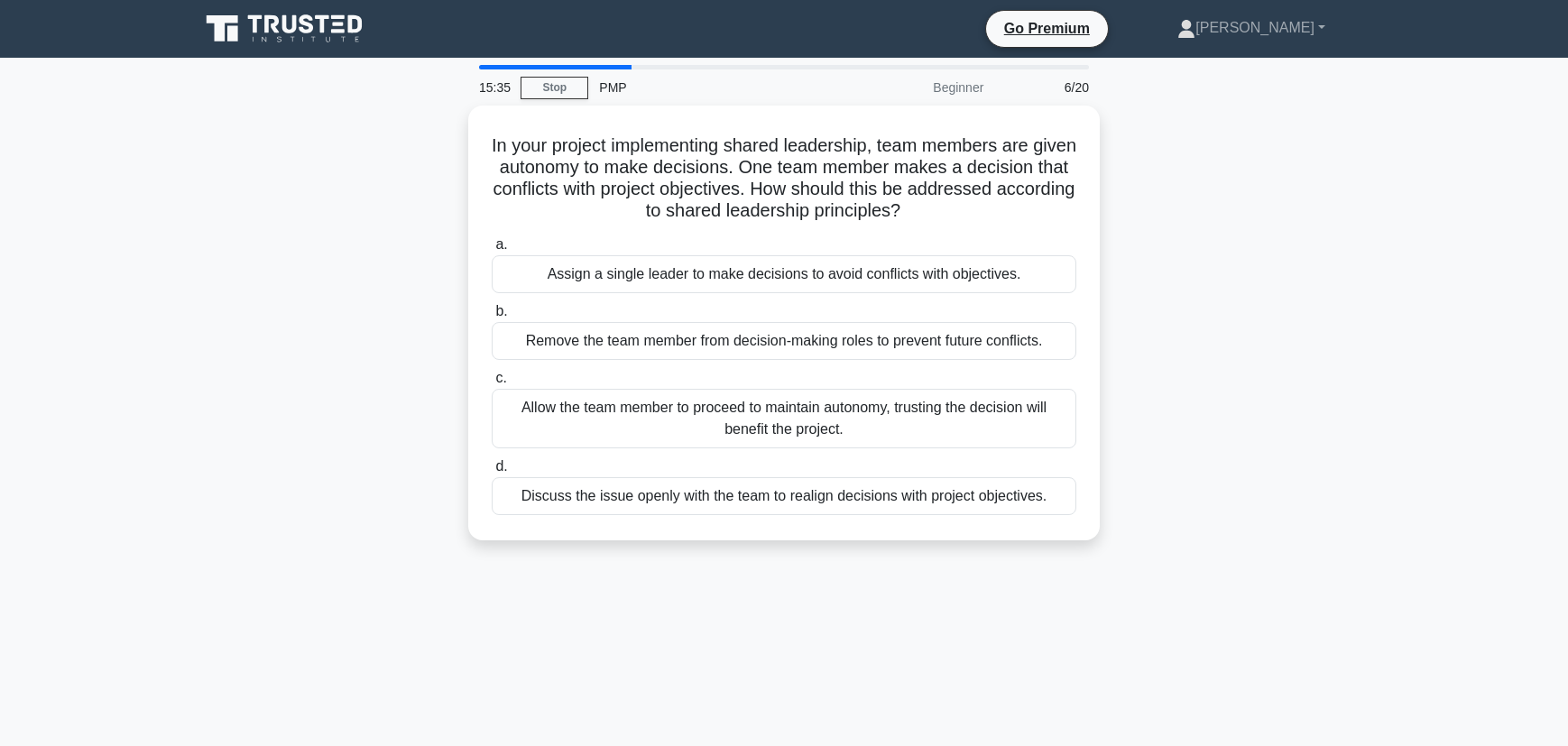
click at [824, 502] on div "Discuss the issue openly with the team to realign decisions with project object…" at bounding box center [784, 496] width 585 height 38
click at [492, 472] on input "d. Discuss the issue openly with the team to realign decisions with project obj…" at bounding box center [492, 467] width 0 height 12
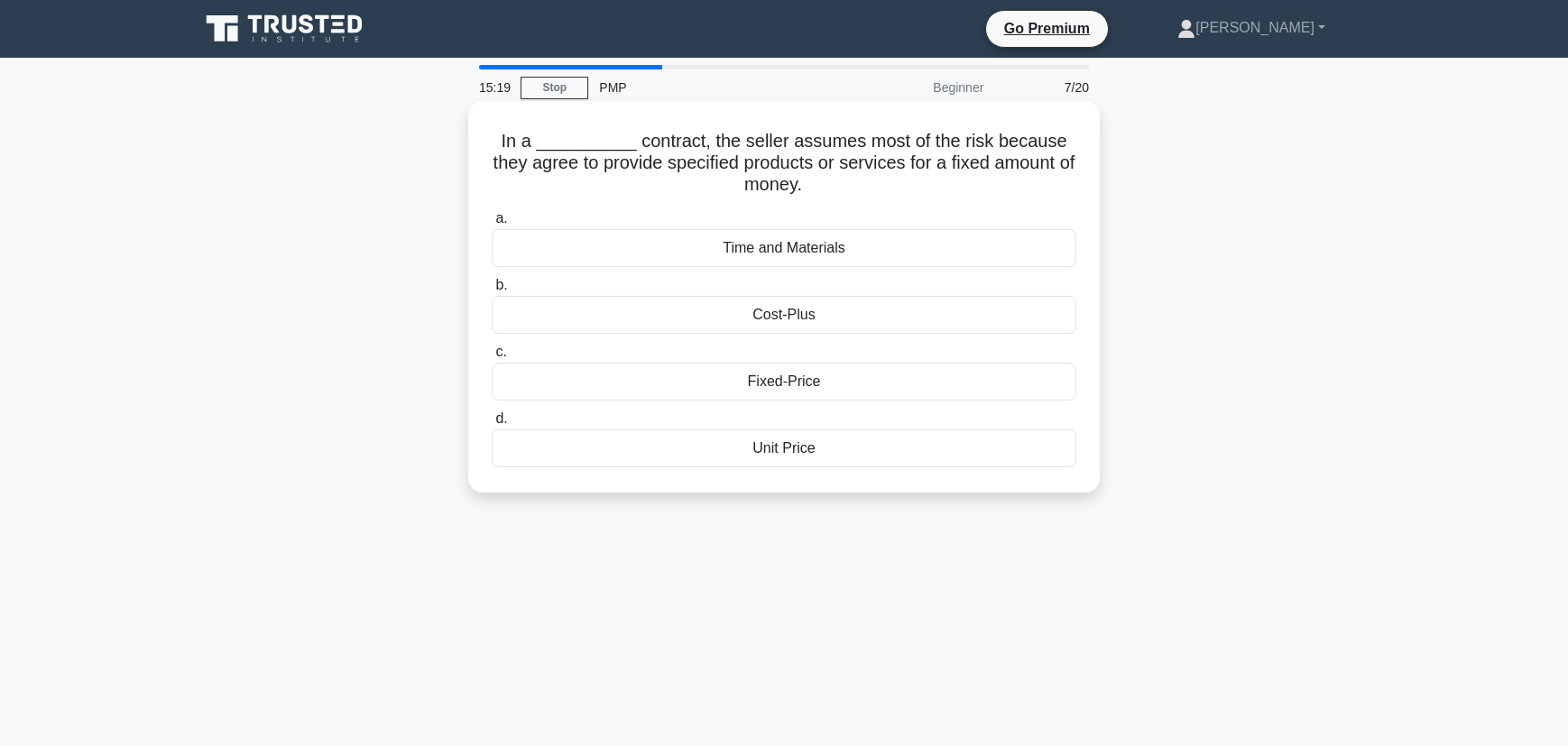
click at [815, 382] on div "Fixed-Price" at bounding box center [784, 381] width 585 height 38
click at [492, 358] on input "c. Fixed-Price" at bounding box center [492, 353] width 0 height 12
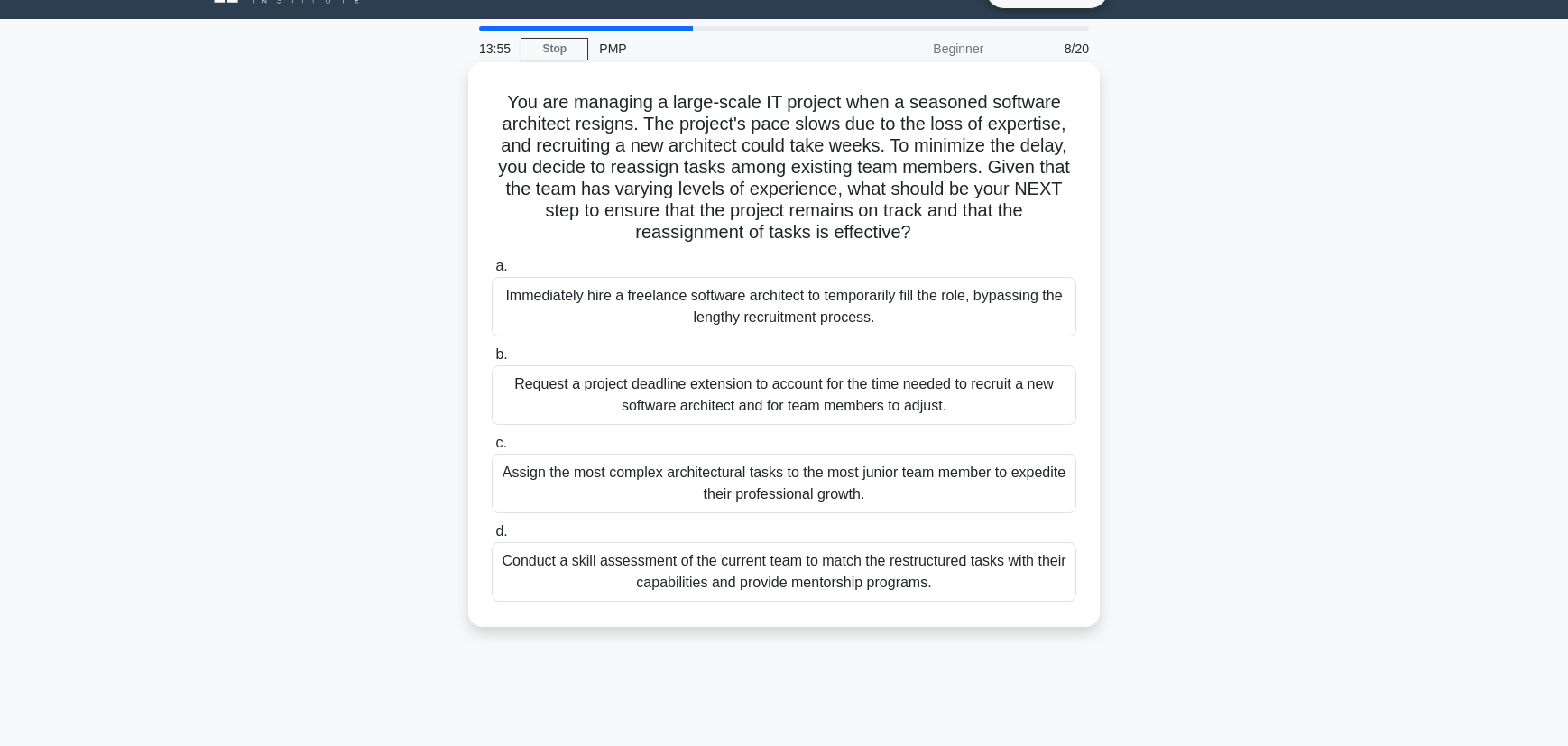
scroll to position [43, 0]
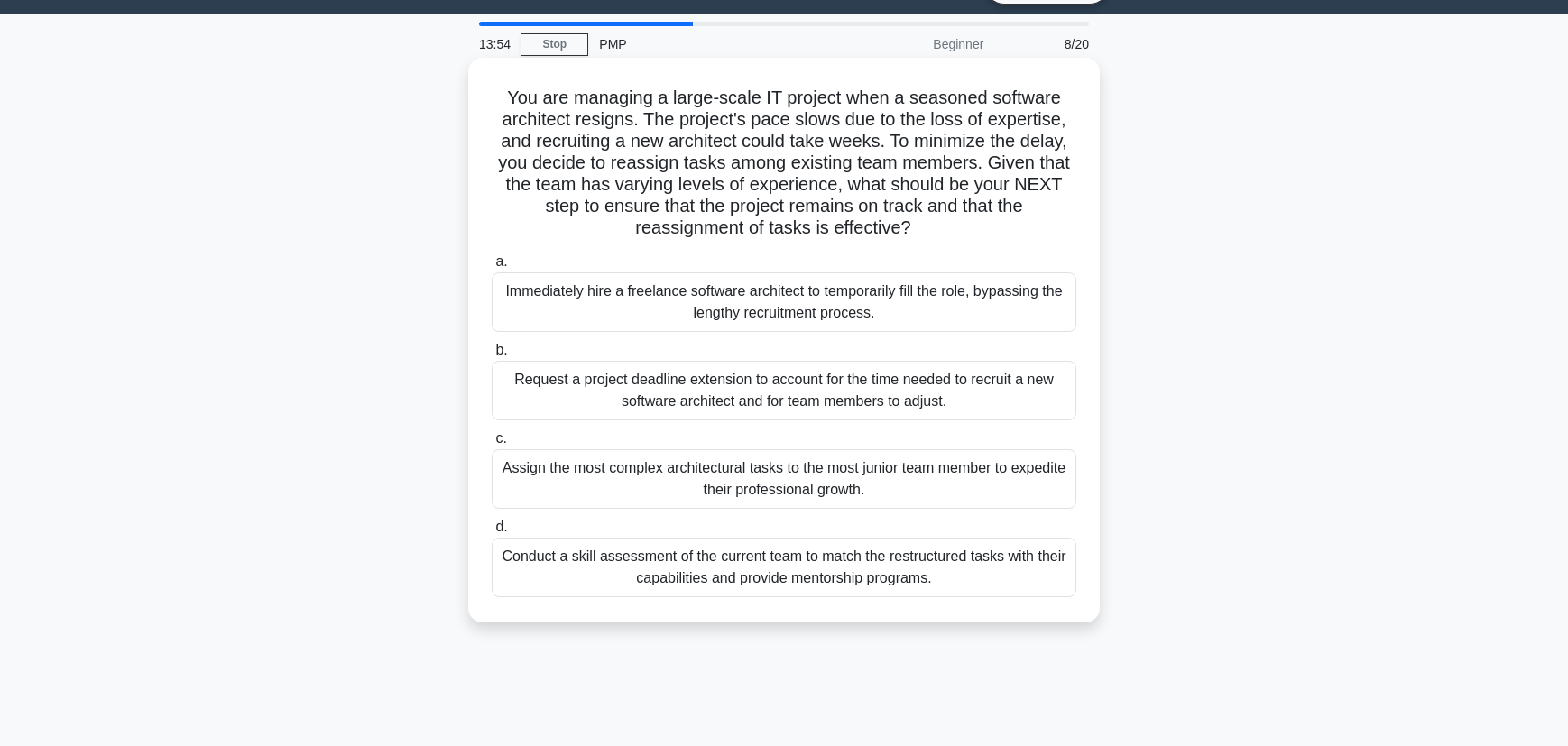
click at [922, 559] on div "Conduct a skill assessment of the current team to match the restructured tasks …" at bounding box center [784, 567] width 585 height 59
click at [492, 534] on input "d. Conduct a skill assessment of the current team to match the restructured tas…" at bounding box center [492, 528] width 0 height 12
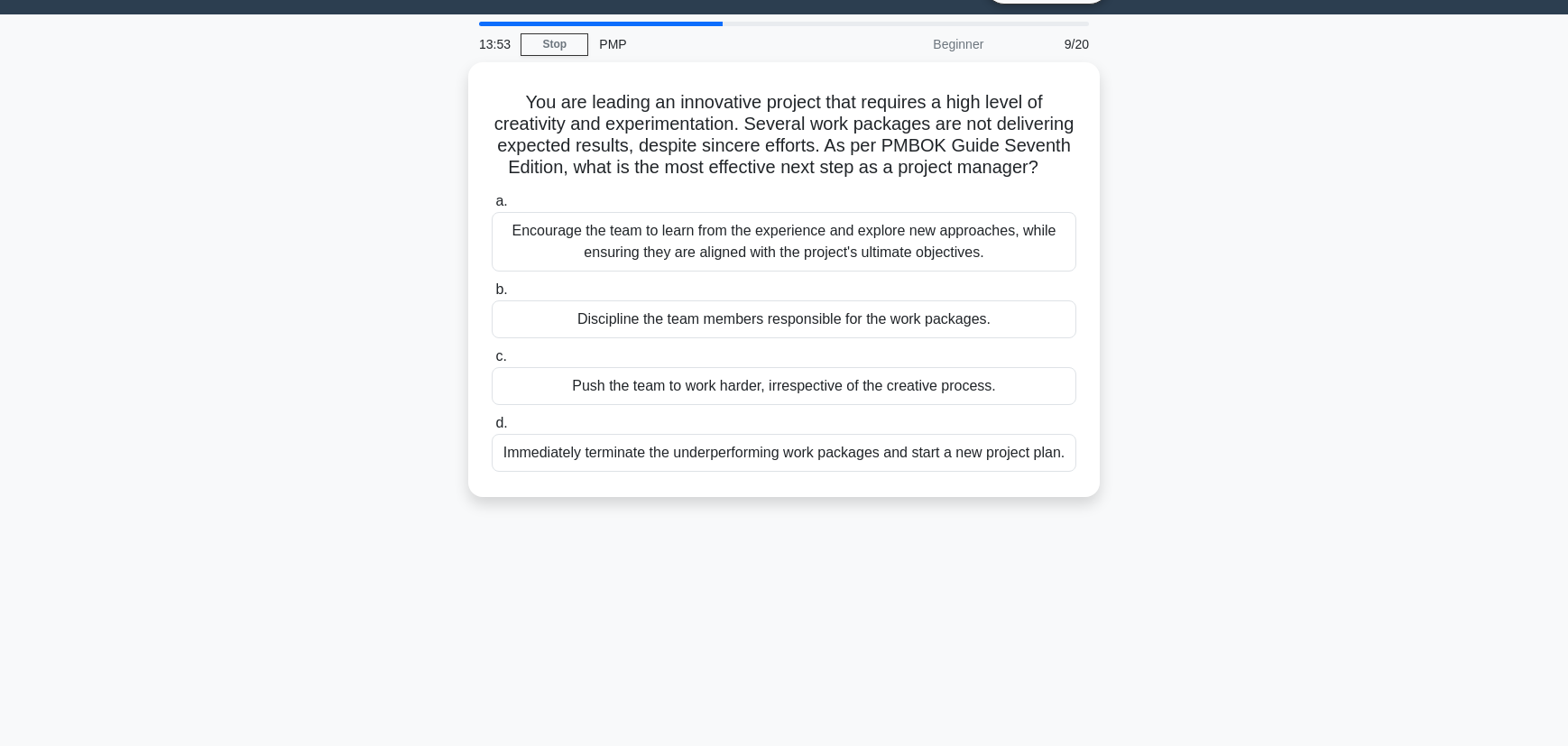
scroll to position [0, 0]
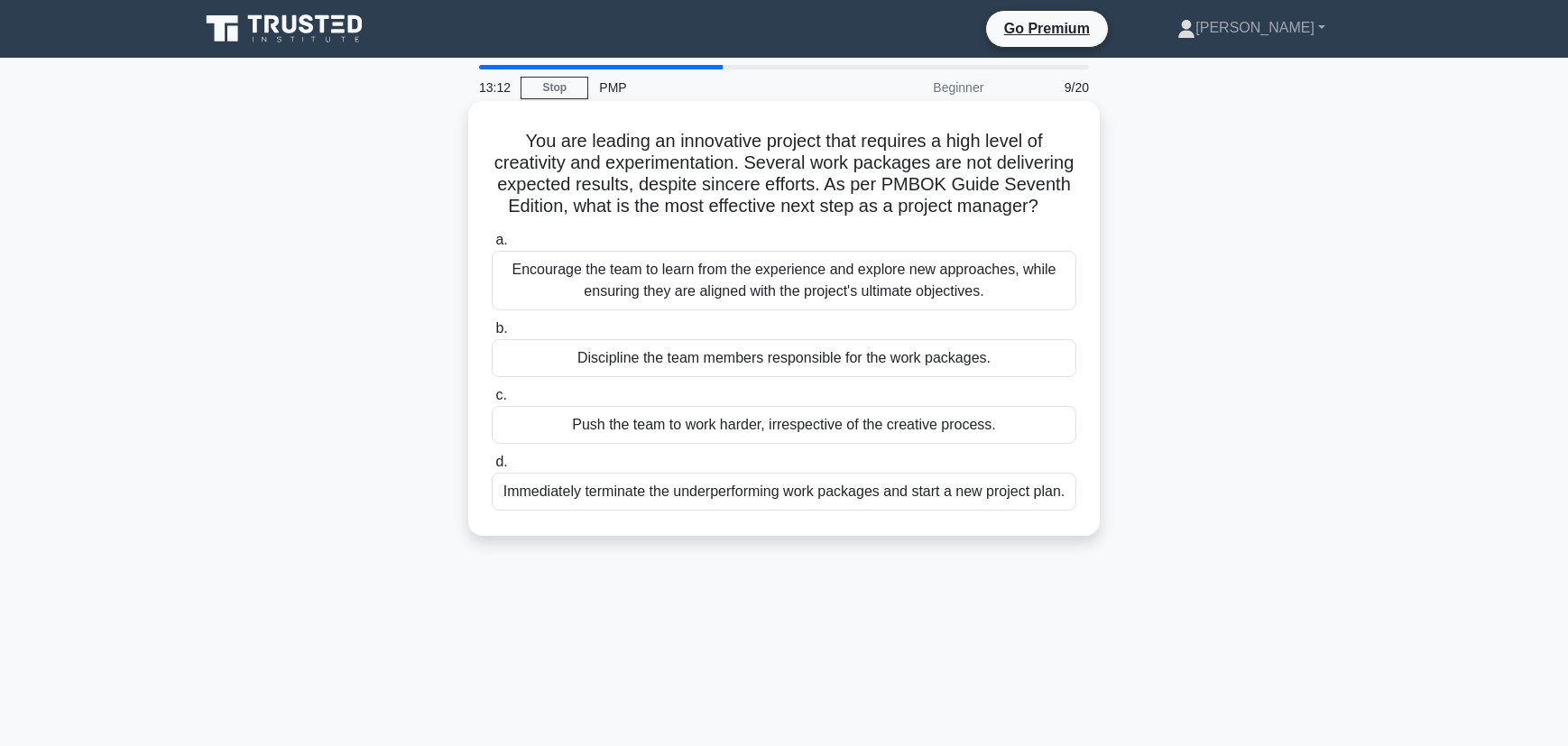
click at [866, 285] on div "Encourage the team to learn from the experience and explore new approaches, whi…" at bounding box center [784, 281] width 585 height 59
click at [492, 246] on input "a. Encourage the team to learn from the experience and explore new approaches, …" at bounding box center [492, 240] width 0 height 12
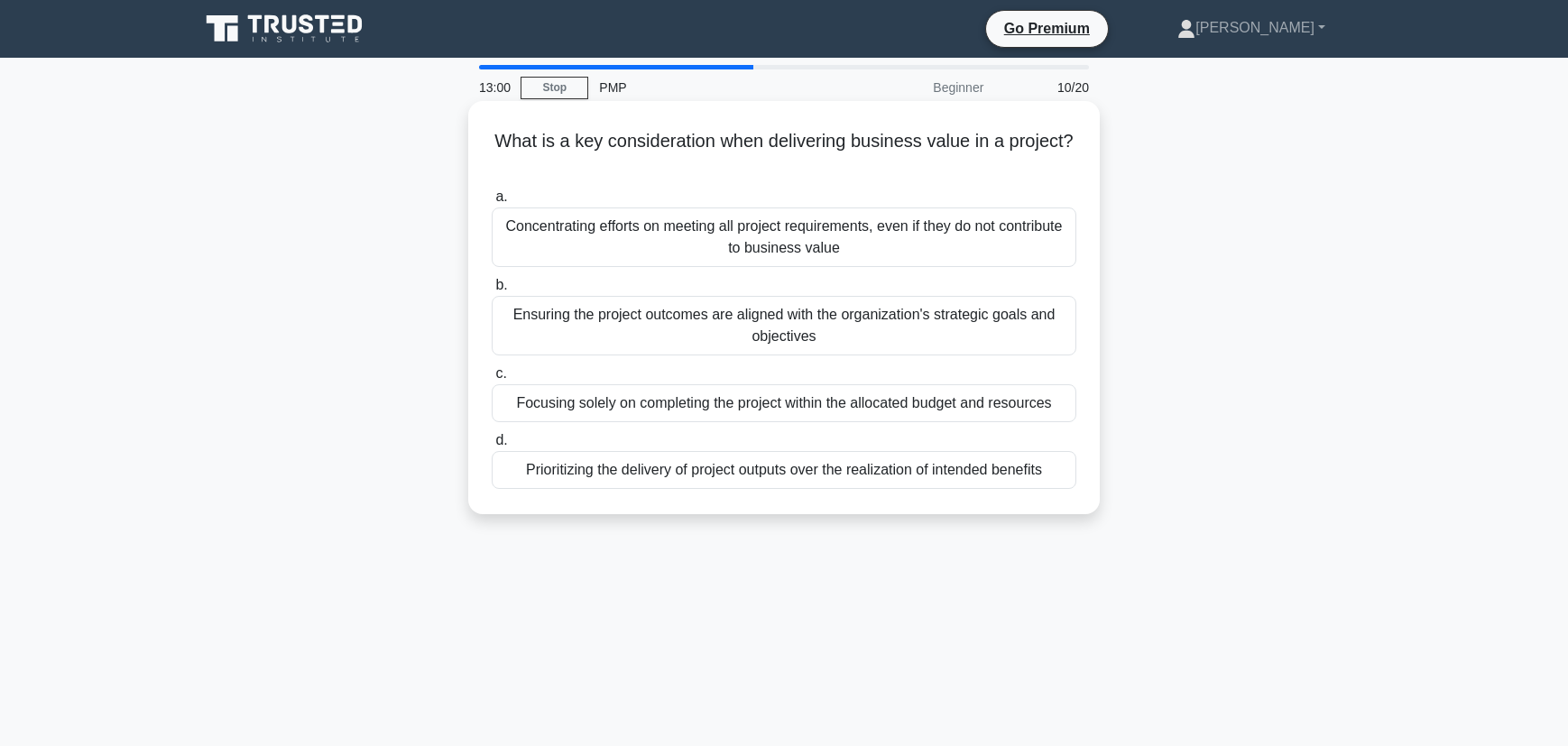
click at [861, 319] on div "Ensuring the project outcomes are aligned with the organization's strategic goa…" at bounding box center [784, 325] width 585 height 59
click at [492, 291] on input "b. Ensuring the project outcomes are aligned with the organization's strategic …" at bounding box center [492, 286] width 0 height 12
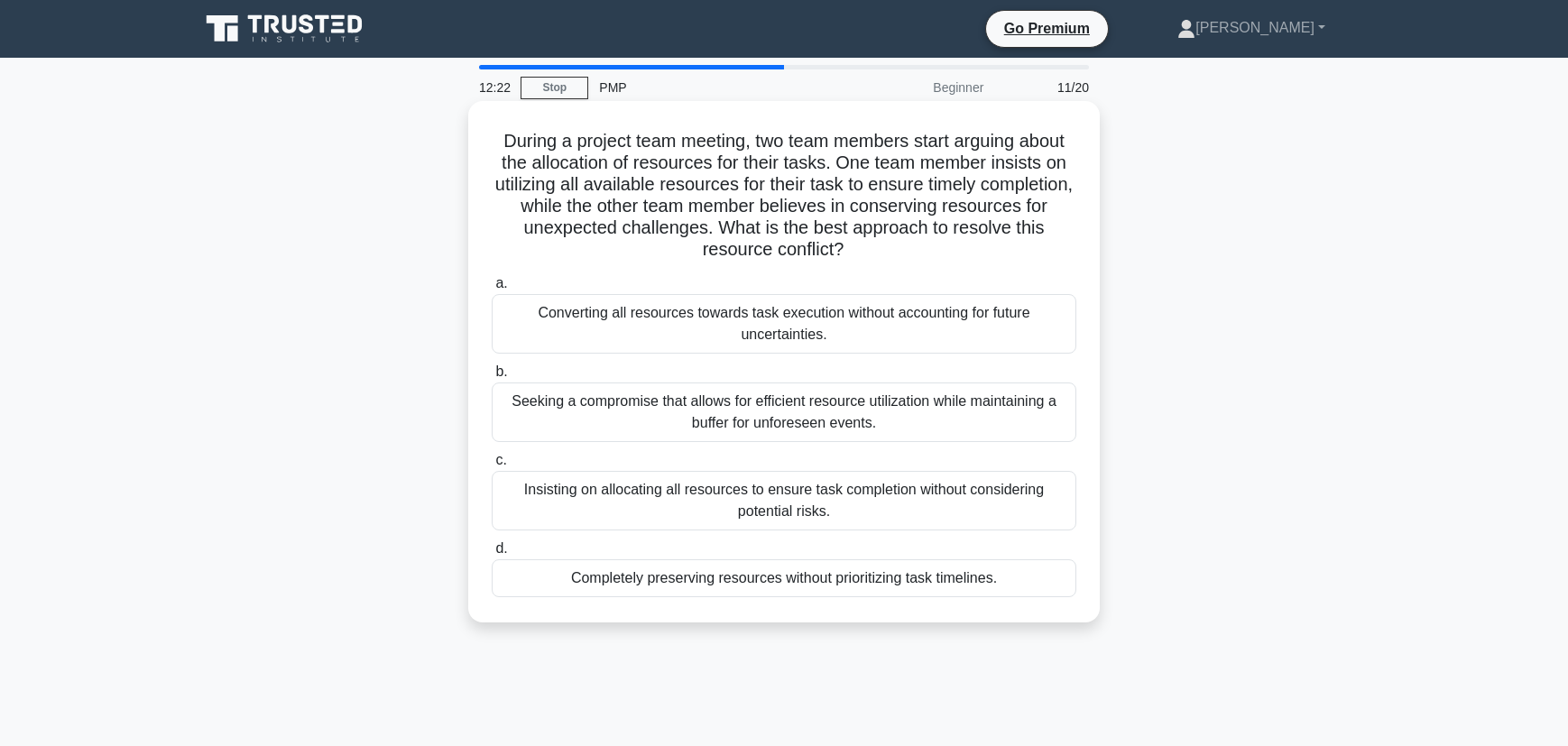
click at [820, 405] on div "Seeking a compromise that allows for efficient resource utilization while maint…" at bounding box center [784, 412] width 585 height 59
click at [492, 378] on input "b. Seeking a compromise that allows for efficient resource utilization while ma…" at bounding box center [492, 373] width 0 height 12
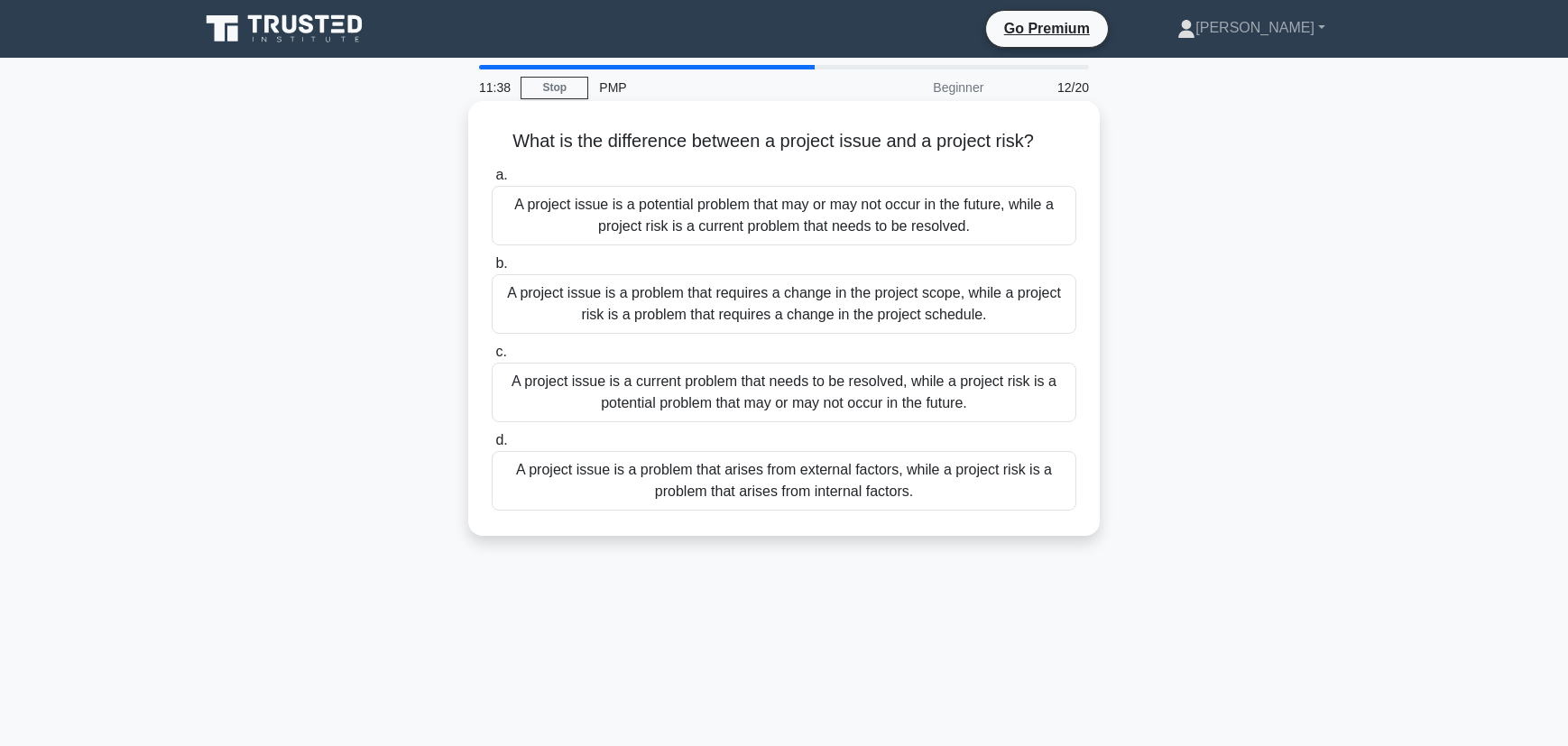
click at [784, 387] on div "A project issue is a current problem that needs to be resolved, while a project…" at bounding box center [784, 392] width 585 height 59
click at [492, 358] on input "c. A project issue is a current problem that needs to be resolved, while a proj…" at bounding box center [492, 353] width 0 height 12
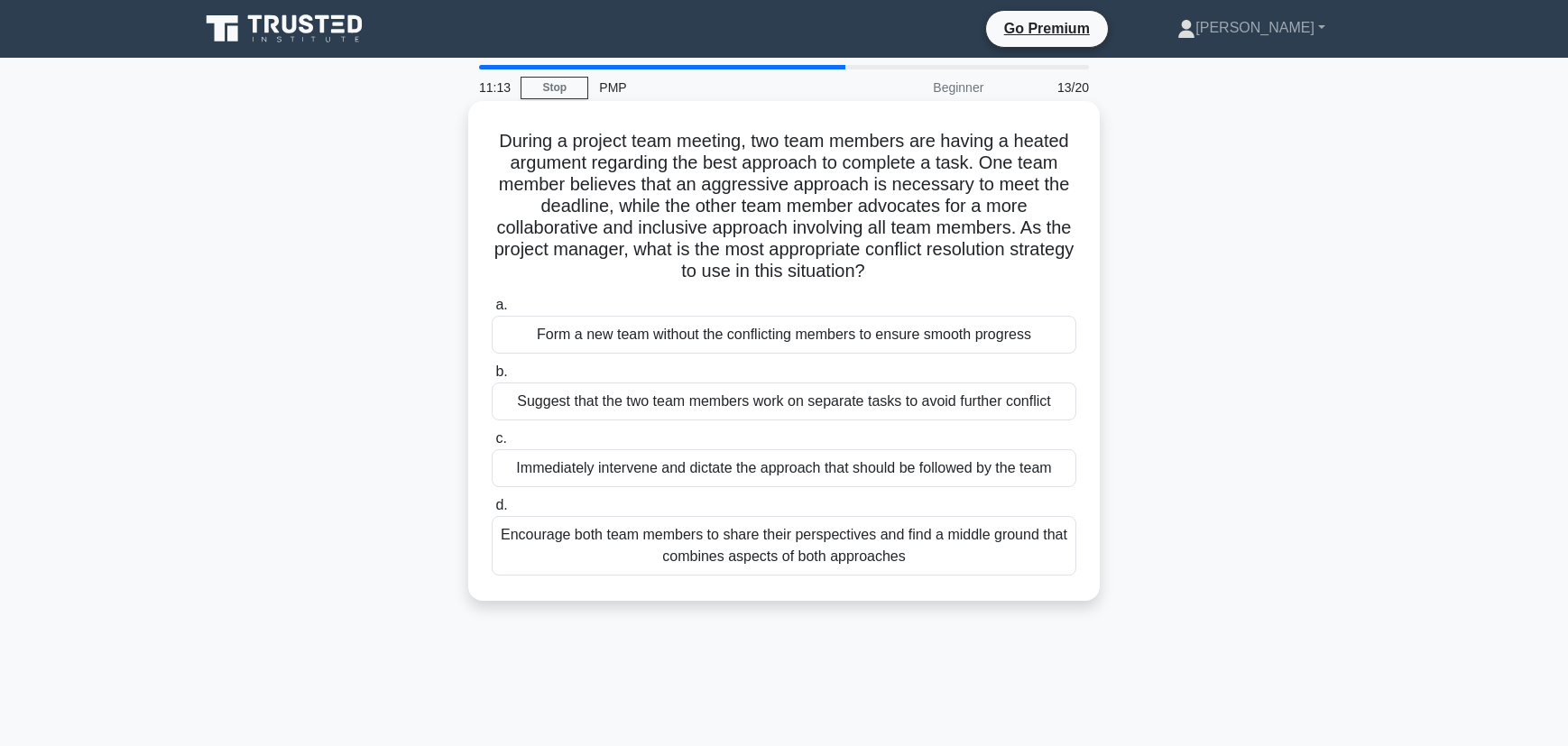
click at [833, 551] on div "Encourage both team members to share their perspectives and find a middle groun…" at bounding box center [784, 545] width 585 height 59
click at [492, 512] on input "d. Encourage both team members to share their perspectives and find a middle gr…" at bounding box center [492, 506] width 0 height 12
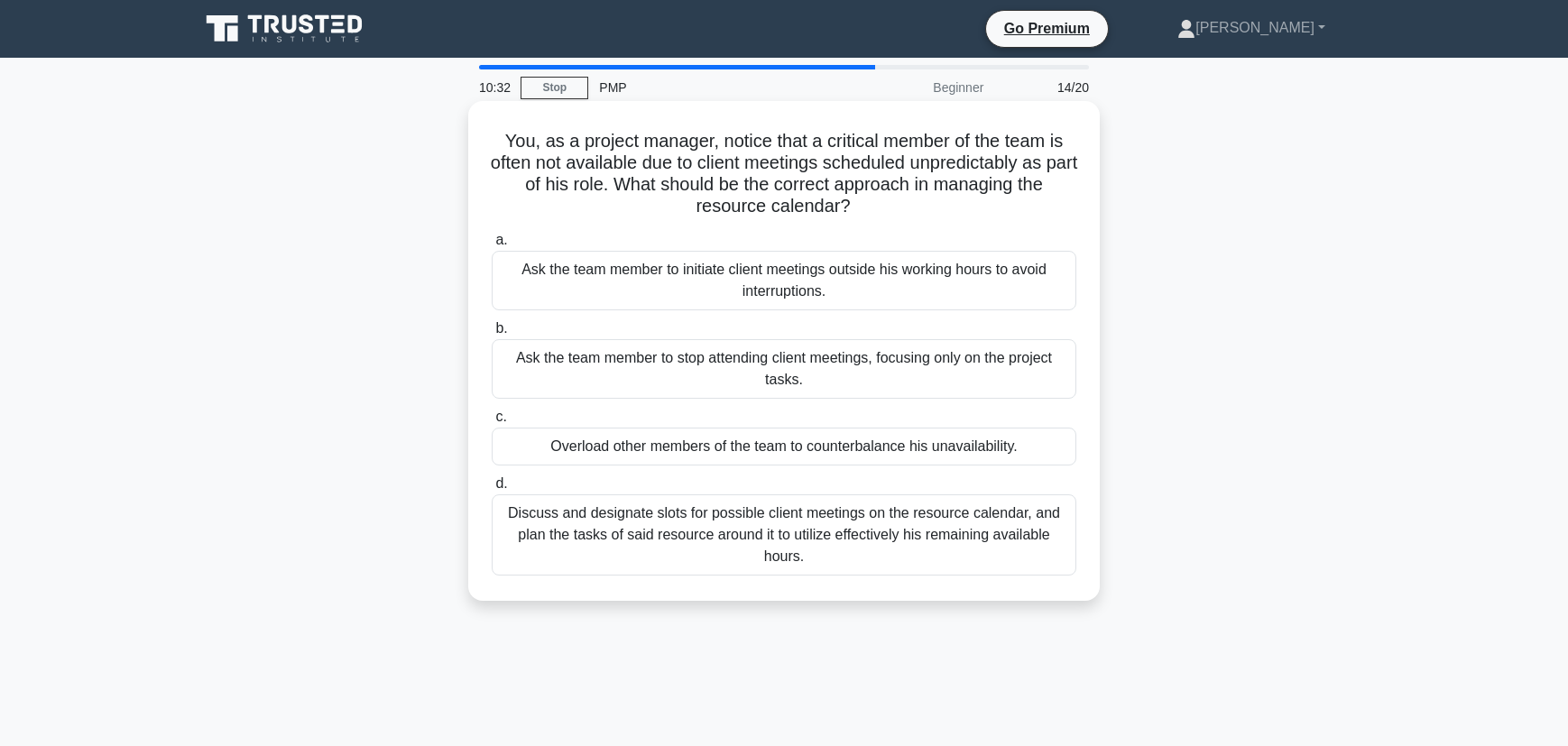
click at [839, 534] on div "Discuss and designate slots for possible client meetings on the resource calend…" at bounding box center [784, 535] width 585 height 81
click at [492, 490] on input "d. Discuss and designate slots for possible client meetings on the resource cal…" at bounding box center [492, 484] width 0 height 12
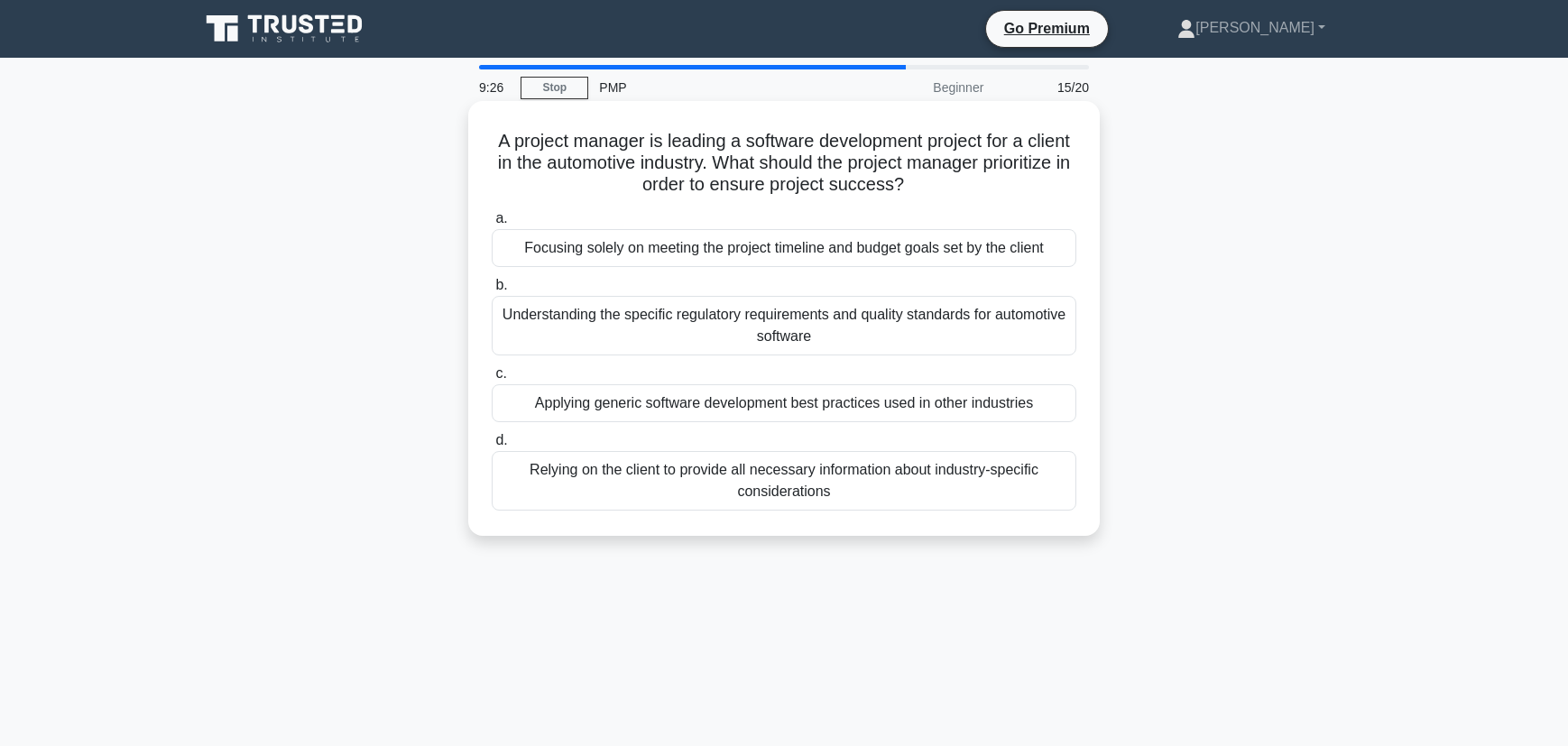
click at [833, 327] on div "Understanding the specific regulatory requirements and quality standards for au…" at bounding box center [784, 325] width 585 height 59
click at [492, 291] on input "b. Understanding the specific regulatory requirements and quality standards for…" at bounding box center [492, 286] width 0 height 12
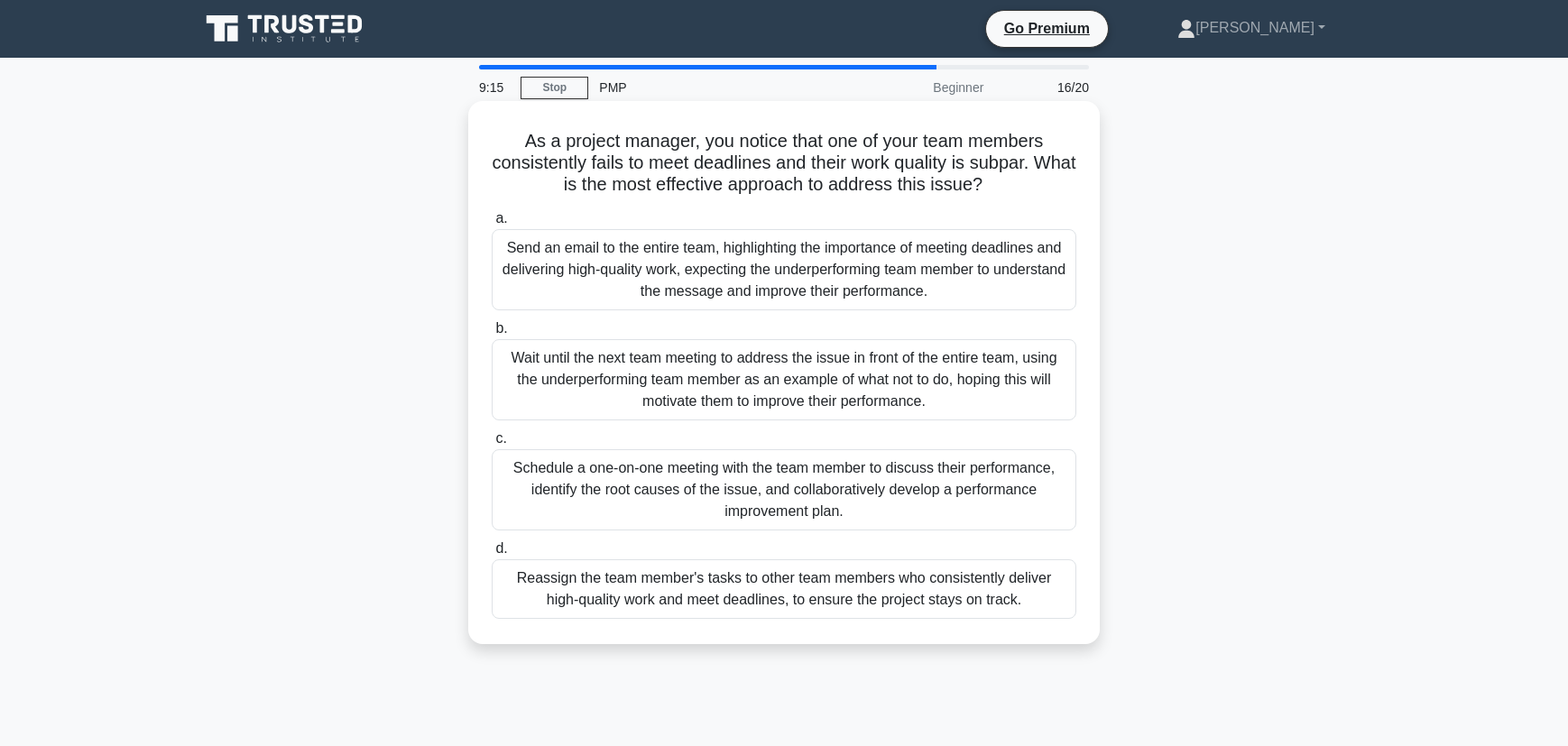
click at [814, 503] on div "Schedule a one-on-one meeting with the team member to discuss their performance…" at bounding box center [784, 490] width 585 height 81
click at [492, 445] on input "c. Schedule a one-on-one meeting with the team member to discuss their performa…" at bounding box center [492, 439] width 0 height 12
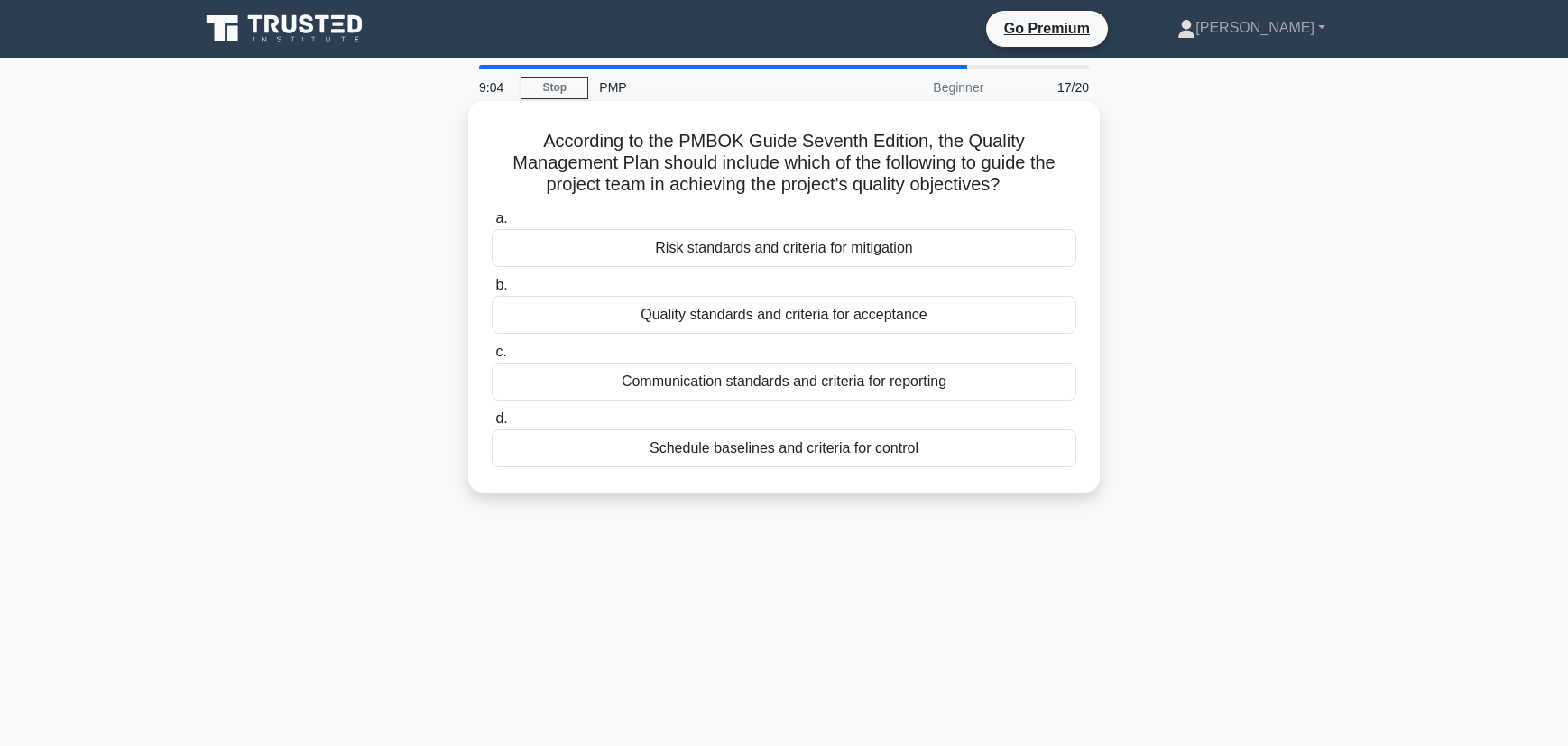
click at [836, 319] on div "Quality standards and criteria for acceptance" at bounding box center [784, 314] width 585 height 38
click at [492, 291] on input "b. Quality standards and criteria for acceptance" at bounding box center [492, 286] width 0 height 12
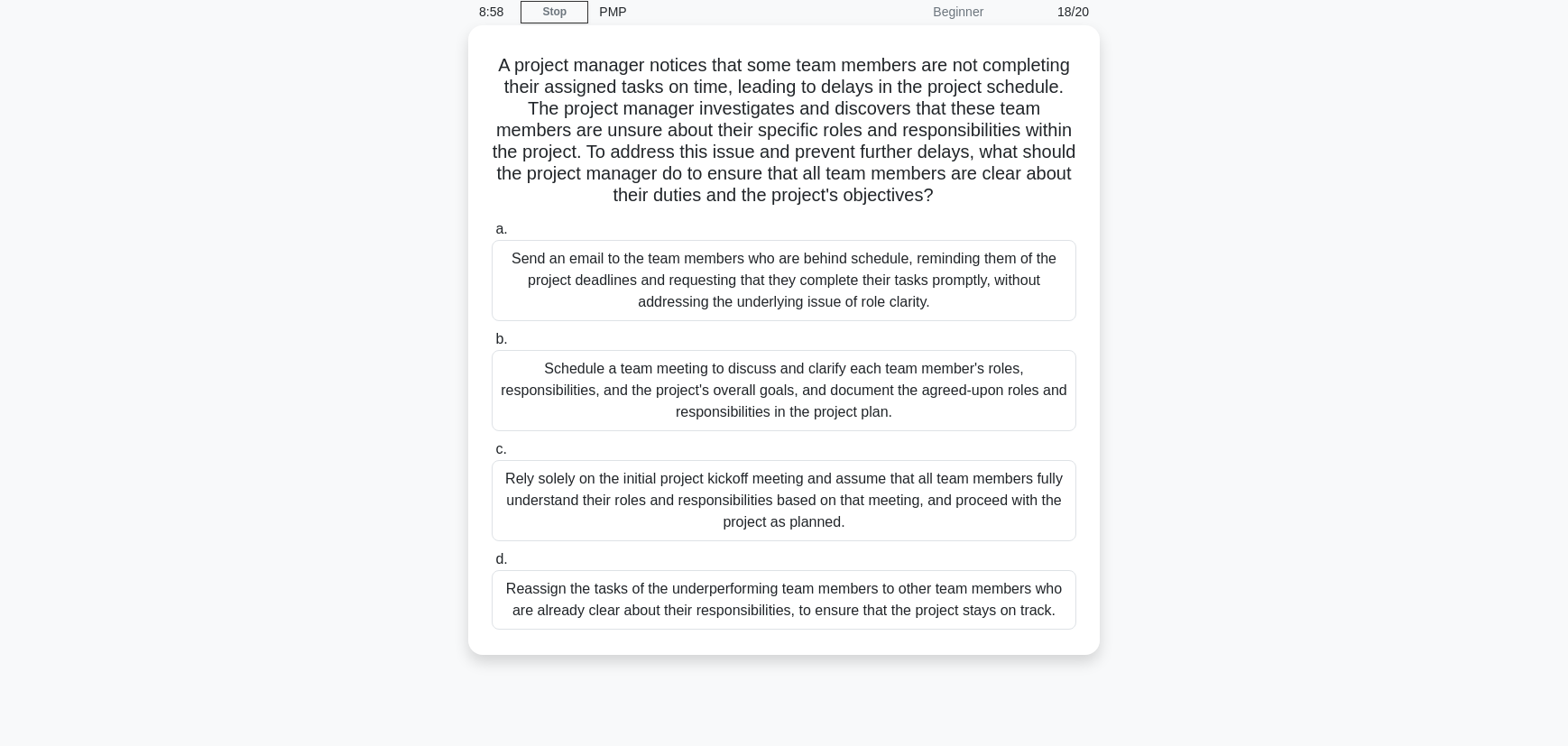
scroll to position [80, 0]
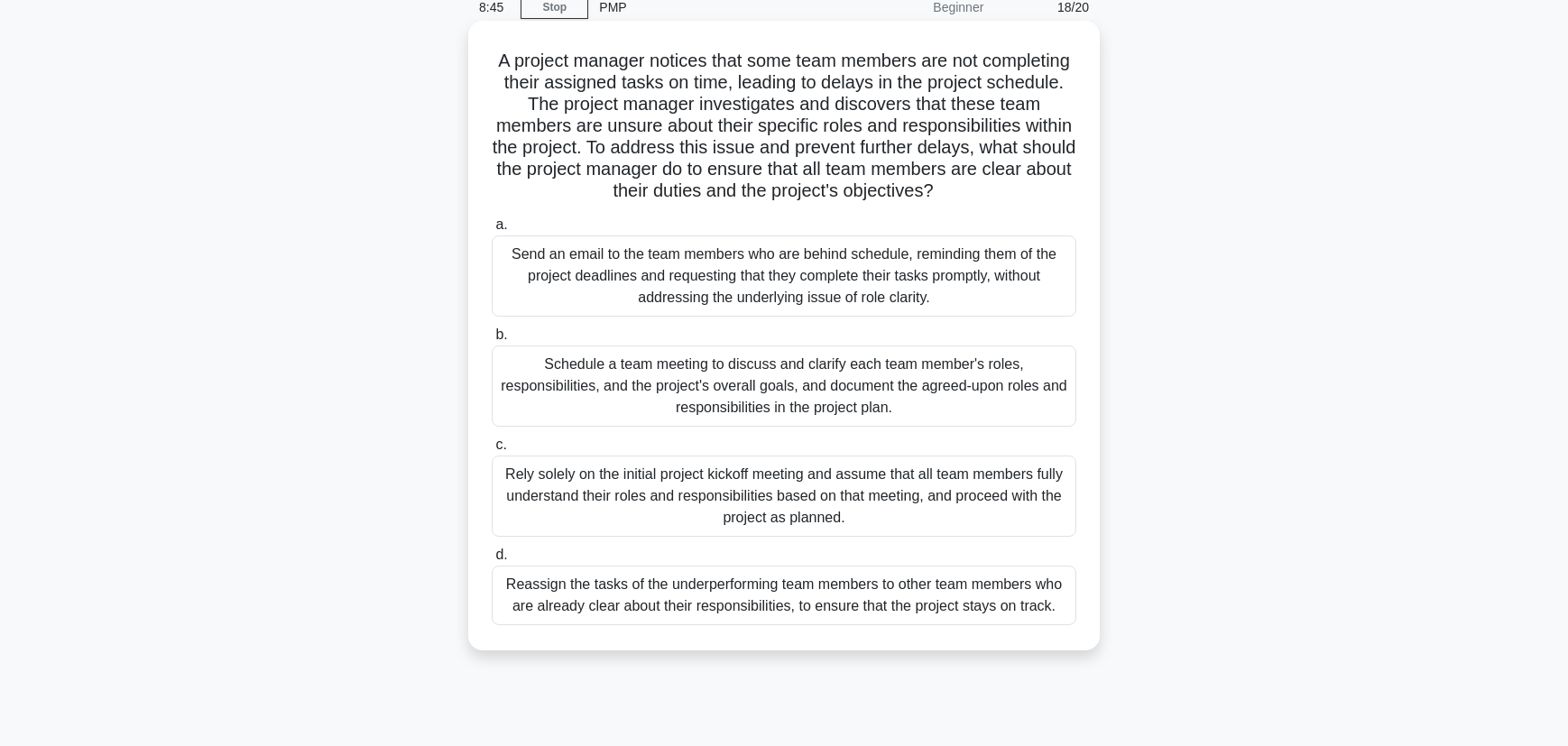
click at [834, 386] on div "Schedule a team meeting to discuss and clarify each team member's roles, respon…" at bounding box center [784, 386] width 585 height 81
click at [492, 341] on input "b. Schedule a team meeting to discuss and clarify each team member's roles, res…" at bounding box center [492, 335] width 0 height 12
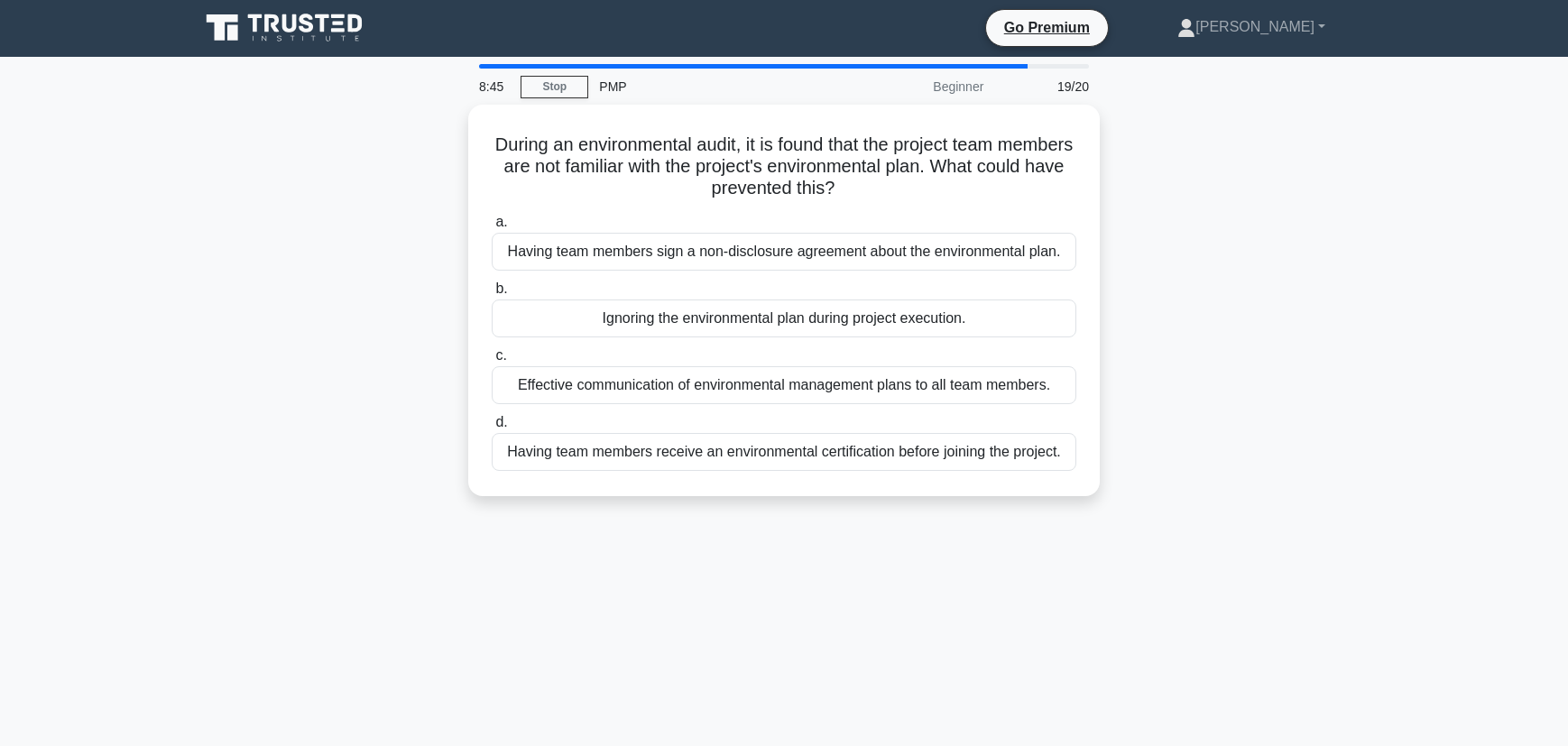
scroll to position [0, 0]
click at [834, 386] on div "Effective communication of environmental management plans to all team members." at bounding box center [784, 386] width 585 height 38
click at [492, 363] on input "c. Effective communication of environmental management plans to all team member…" at bounding box center [492, 357] width 0 height 12
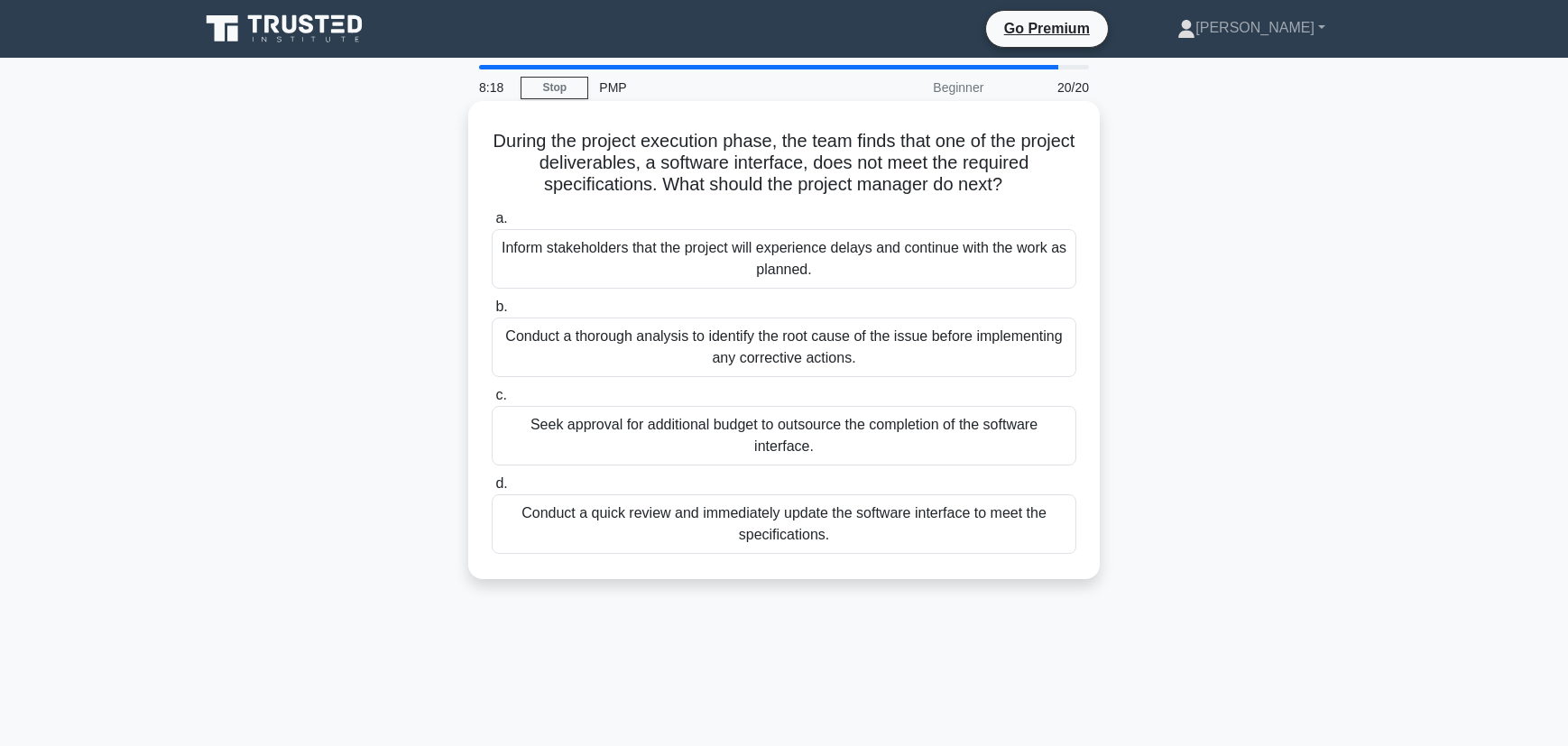
click at [834, 360] on div "Conduct a thorough analysis to identify the root cause of the issue before impl…" at bounding box center [784, 347] width 585 height 59
click at [492, 313] on input "b. Conduct a thorough analysis to identify the root cause of the issue before i…" at bounding box center [492, 307] width 0 height 12
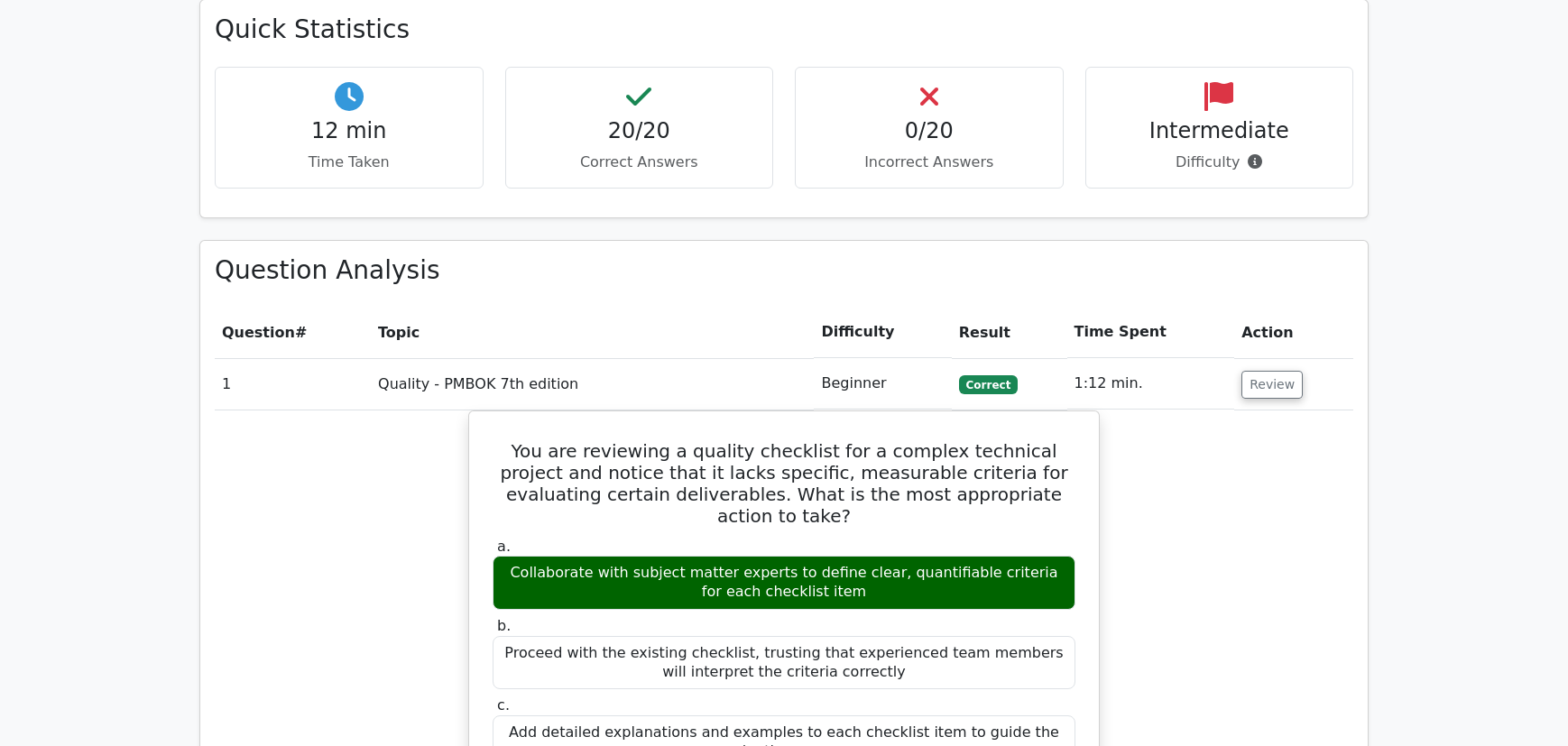
scroll to position [1632, 0]
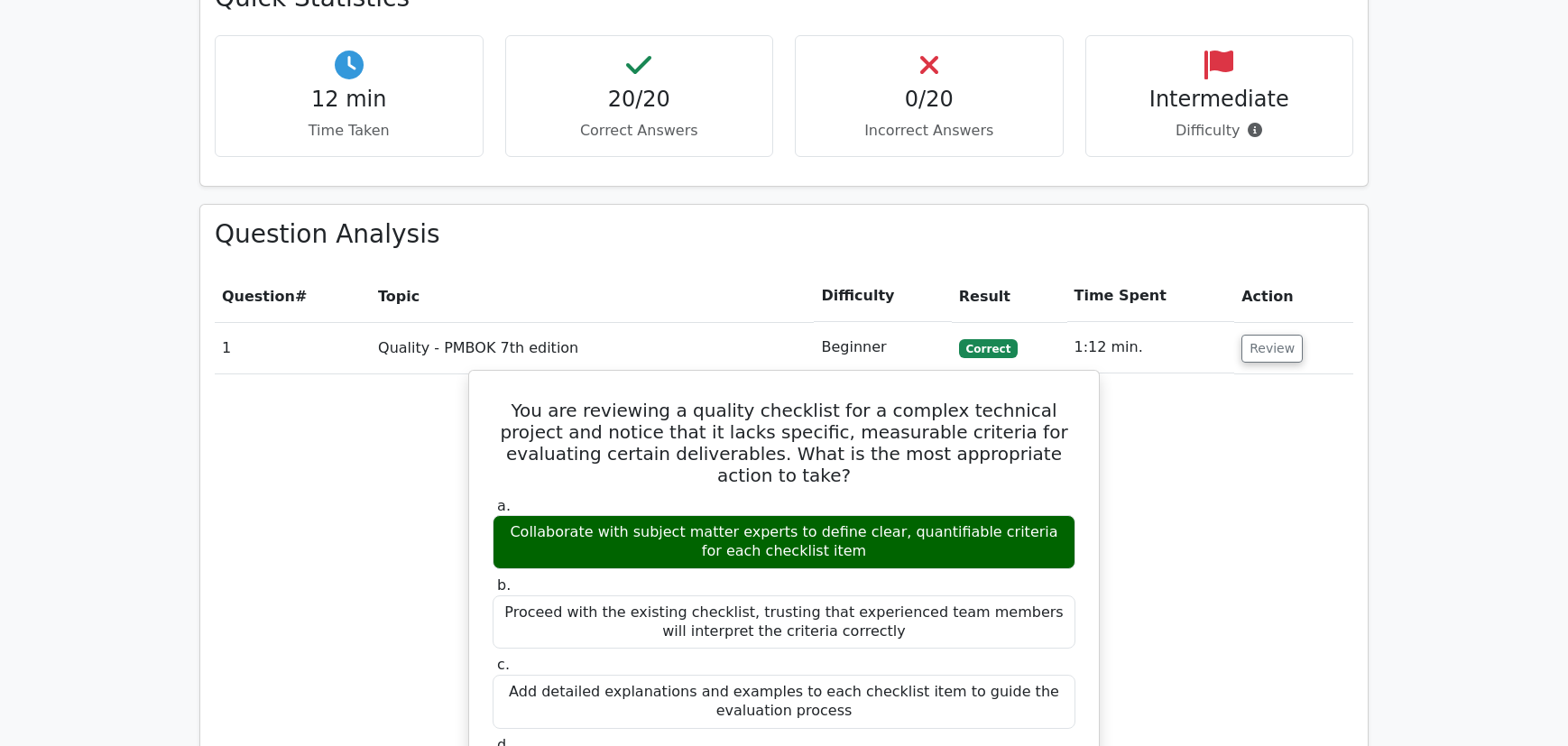
click at [1043, 596] on div "Proceed with the existing checklist, trusting that experienced team members wil…" at bounding box center [784, 622] width 583 height 54
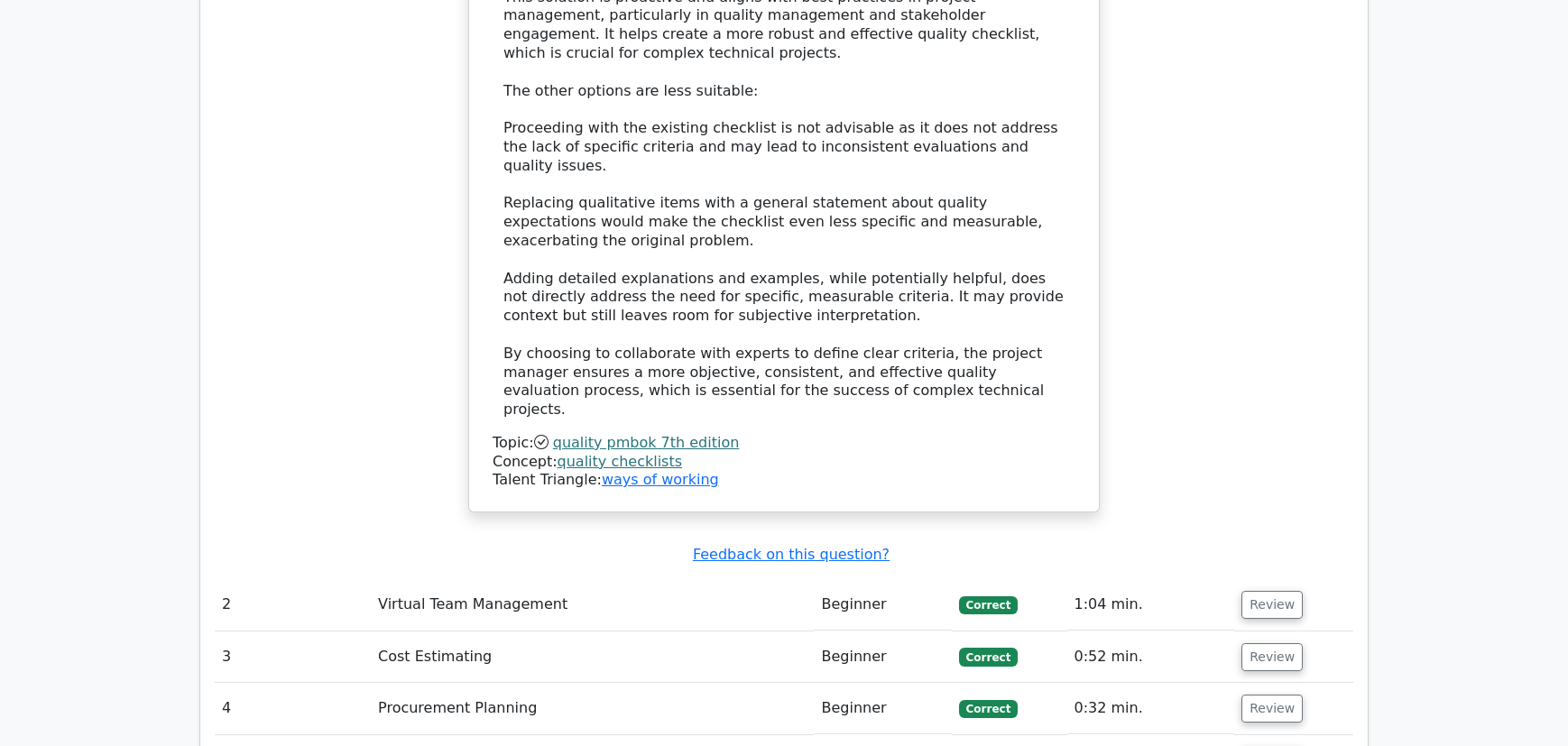
scroll to position [2688, 0]
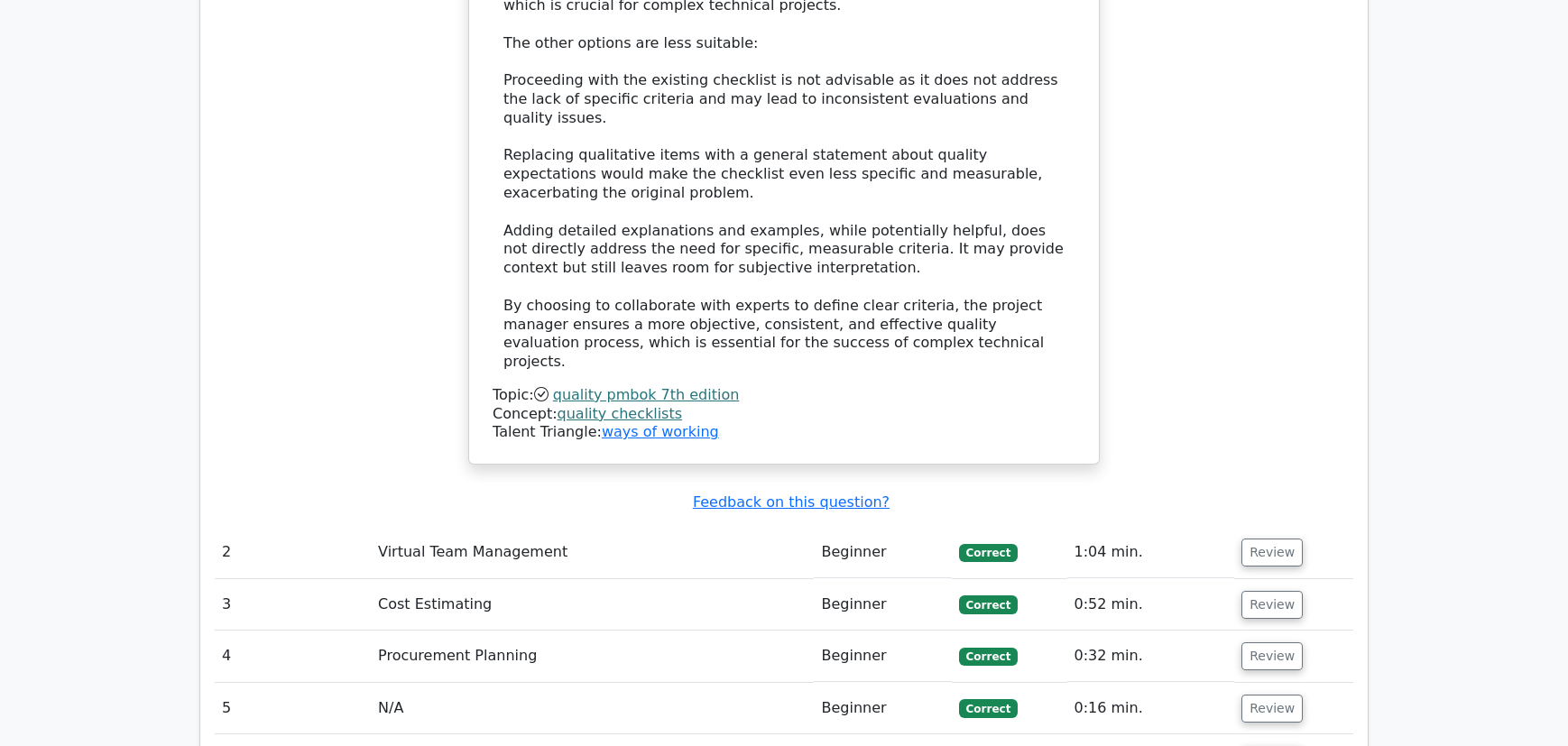
click at [524, 527] on td "Virtual Team Management" at bounding box center [592, 552] width 443 height 51
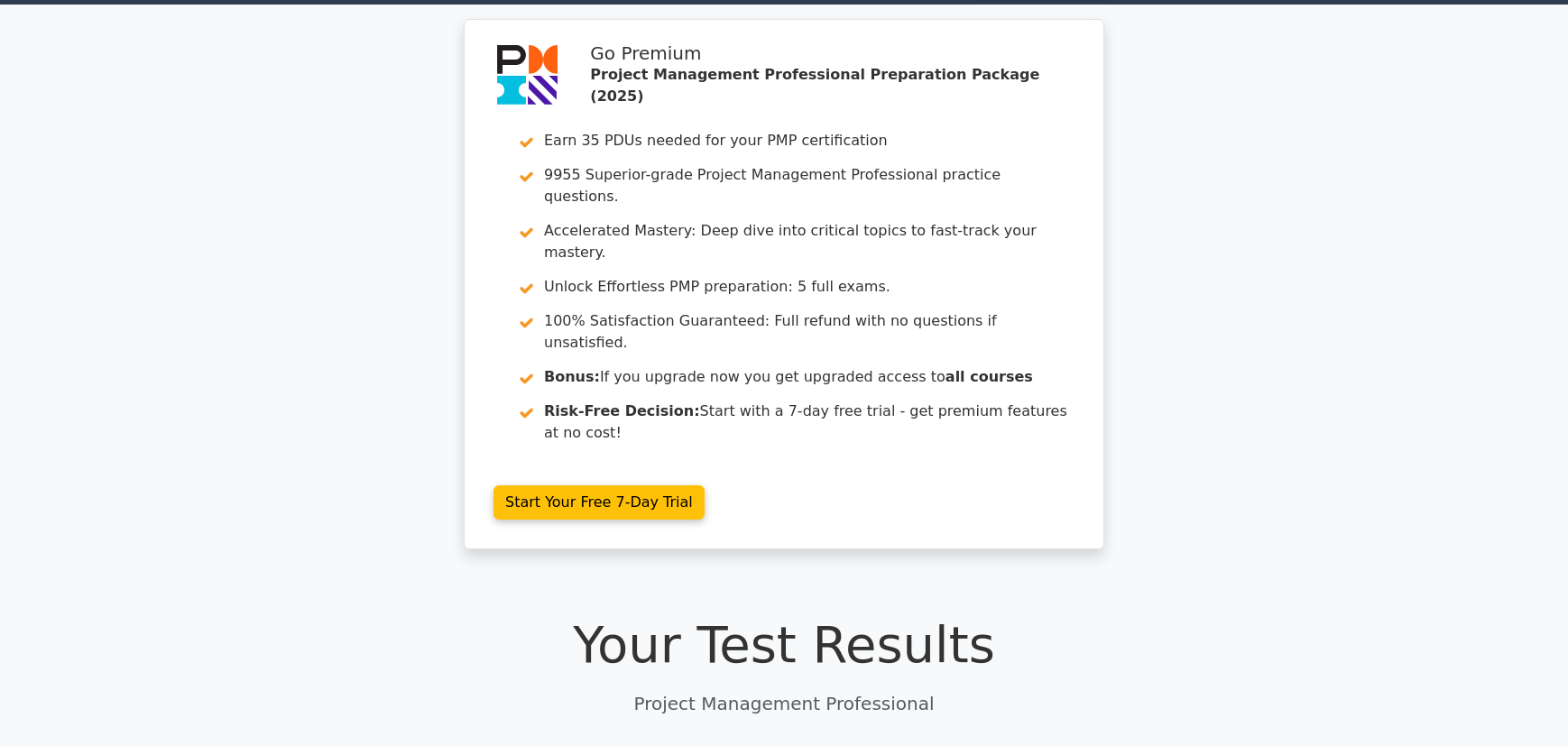
scroll to position [0, 0]
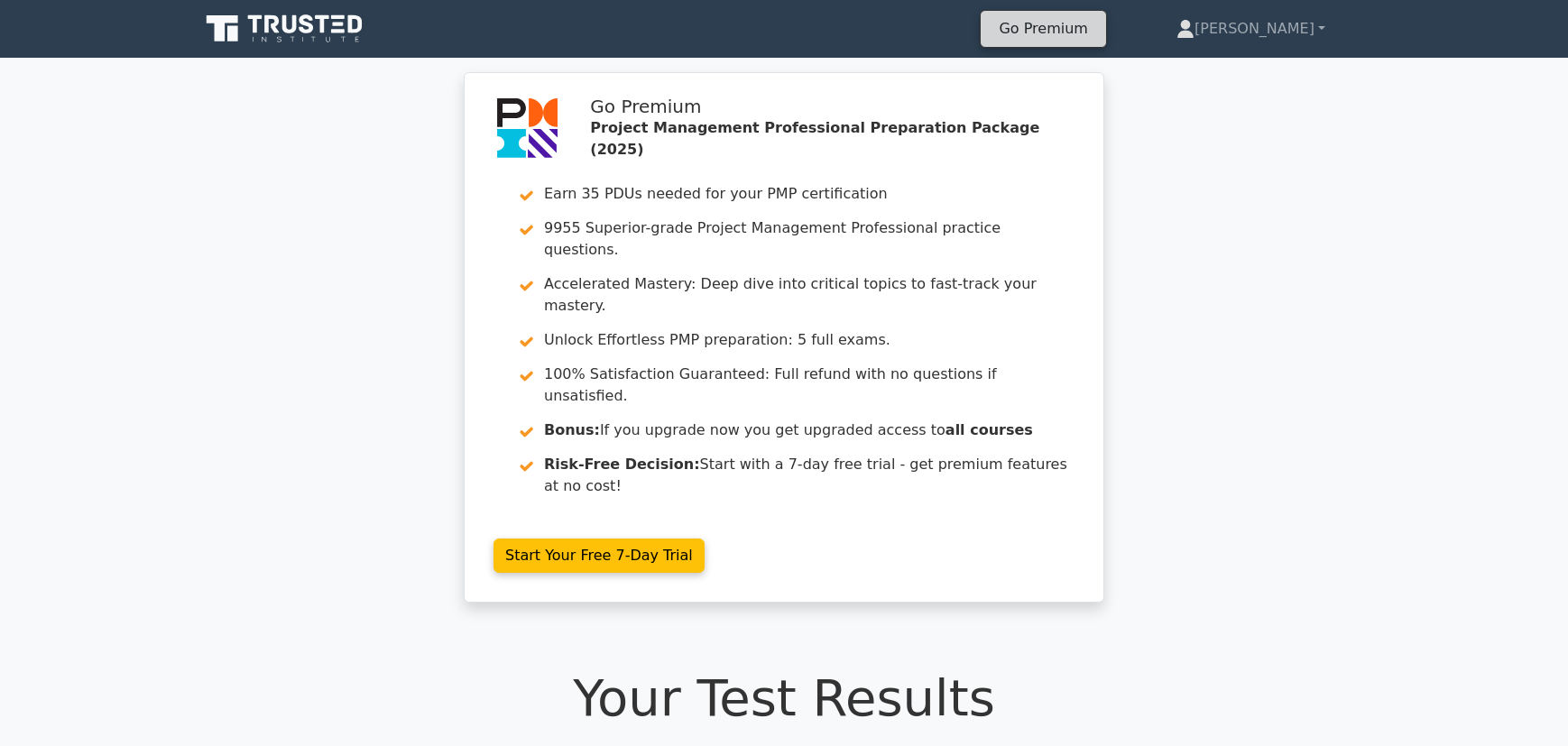
click at [1098, 37] on link "Go Premium" at bounding box center [1042, 28] width 110 height 25
click at [1313, 33] on link "[PERSON_NAME]" at bounding box center [1251, 29] width 235 height 37
click at [1261, 98] on link "Settings" at bounding box center [1205, 100] width 142 height 29
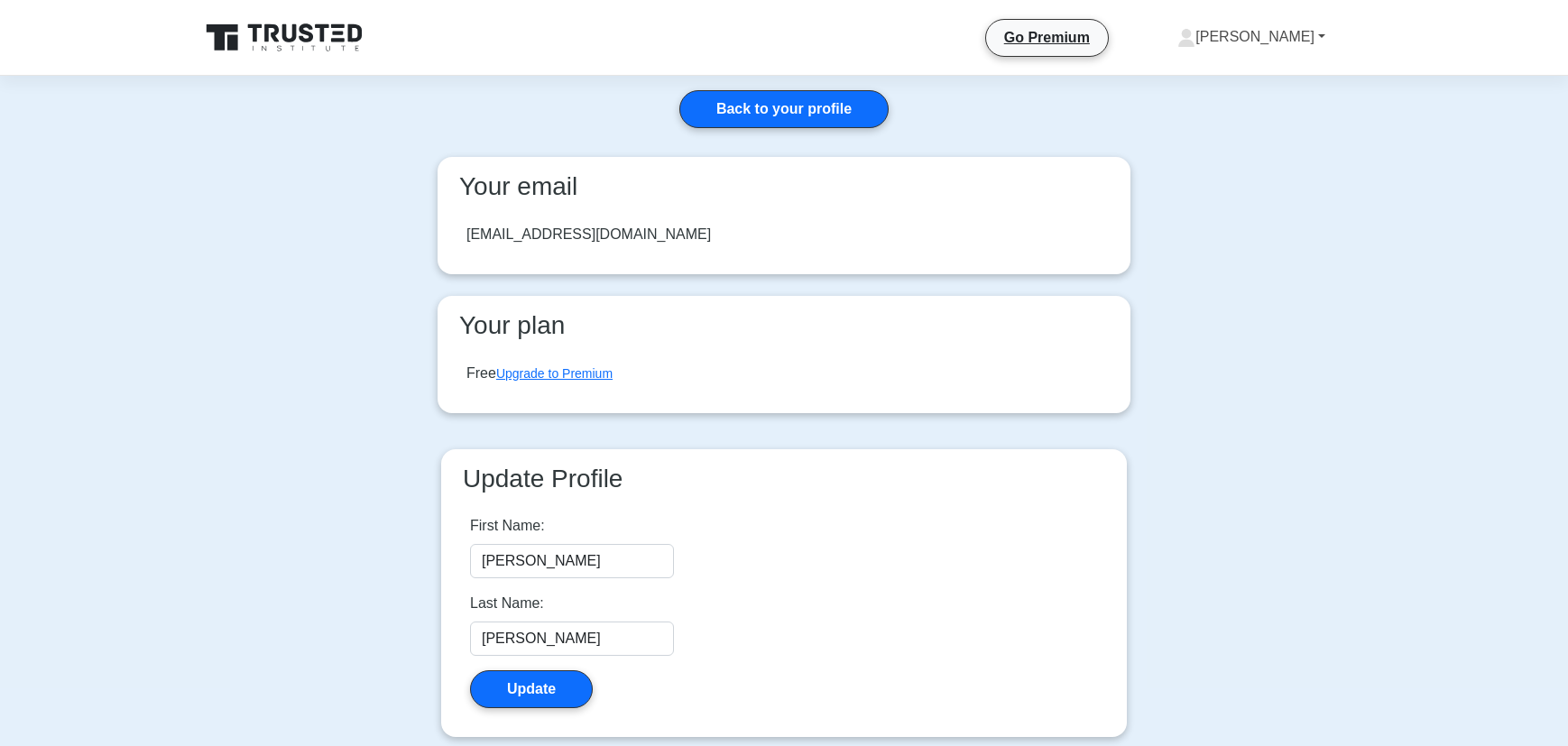
click at [1307, 32] on link "[PERSON_NAME]" at bounding box center [1251, 37] width 234 height 37
click at [1250, 80] on link "Profile" at bounding box center [1206, 79] width 142 height 29
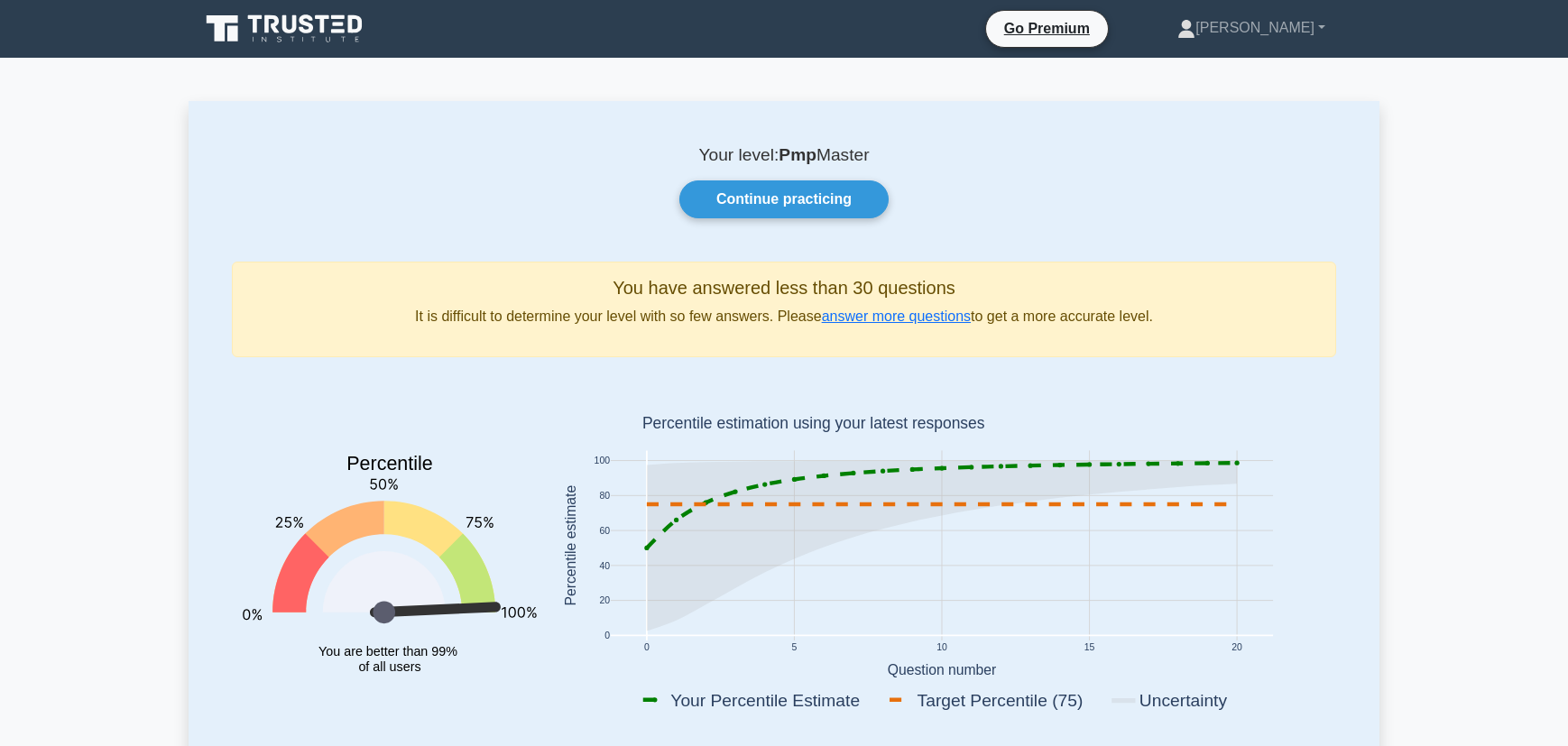
click at [316, 27] on icon at bounding box center [286, 29] width 173 height 35
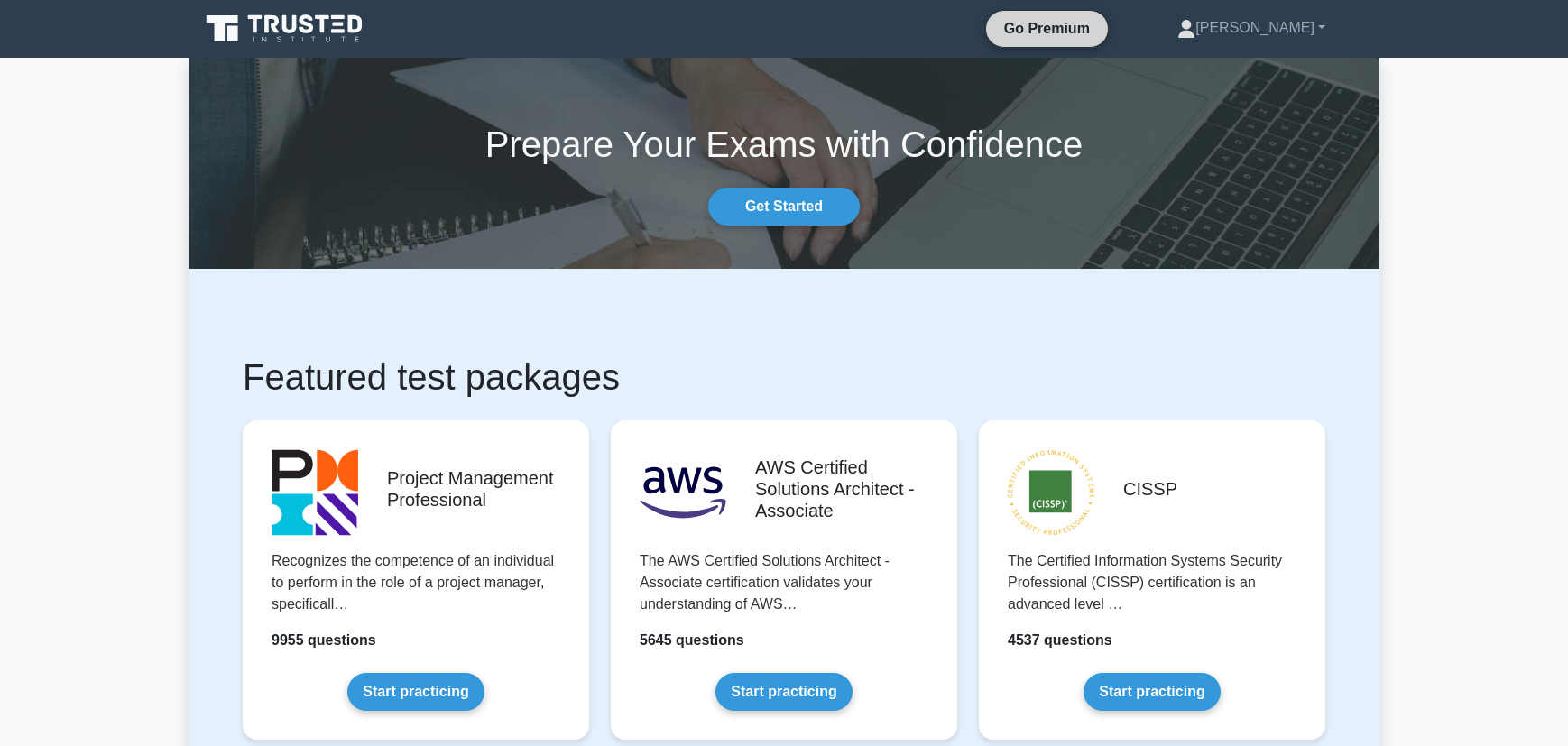
click at [1101, 30] on link "Go Premium" at bounding box center [1046, 28] width 108 height 23
